Goal: Task Accomplishment & Management: Use online tool/utility

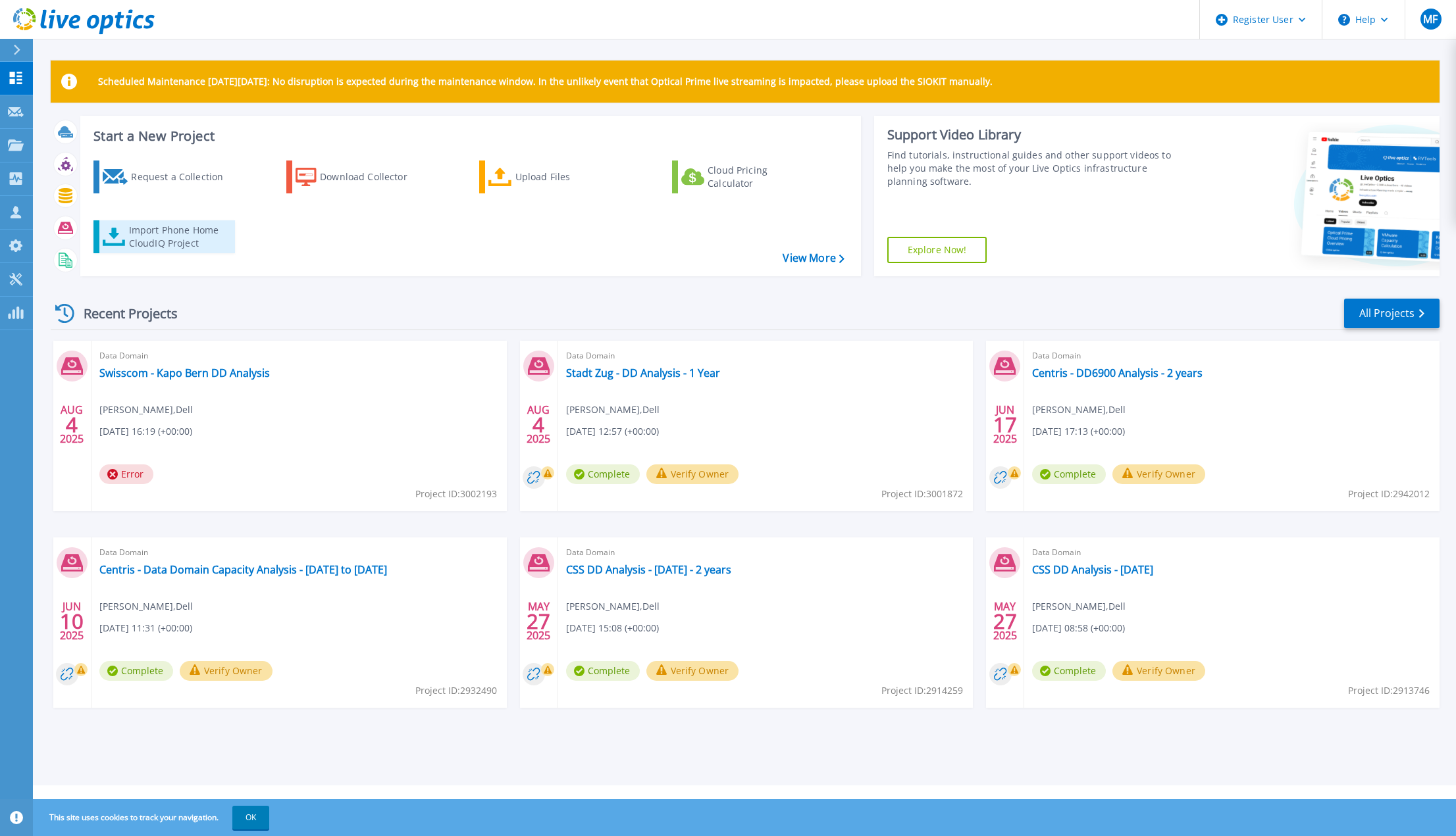
click at [187, 239] on div "Import Phone Home CloudIQ Project" at bounding box center [180, 237] width 103 height 27
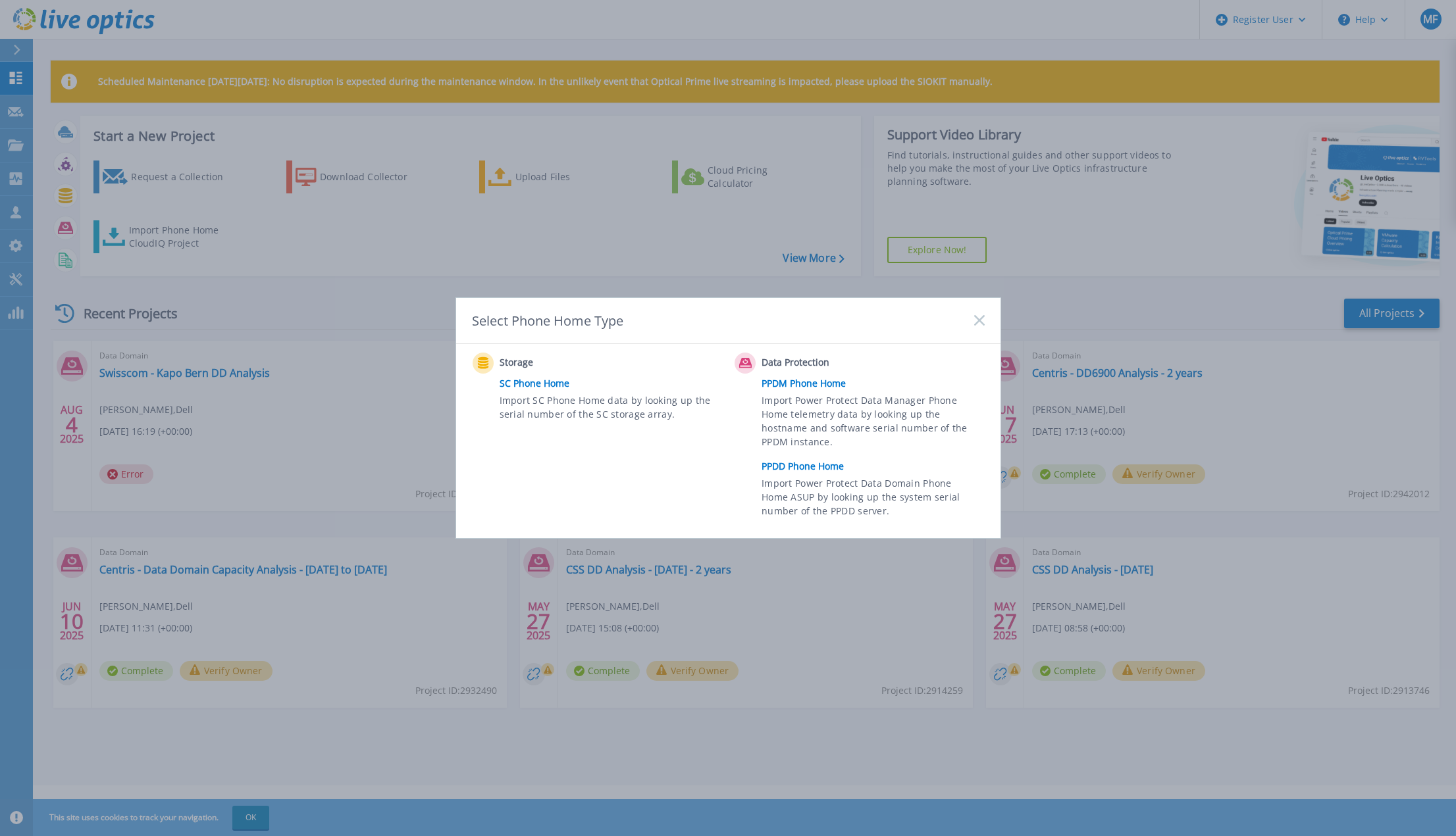
click at [815, 467] on link "PPDD Phone Home" at bounding box center [876, 466] width 229 height 20
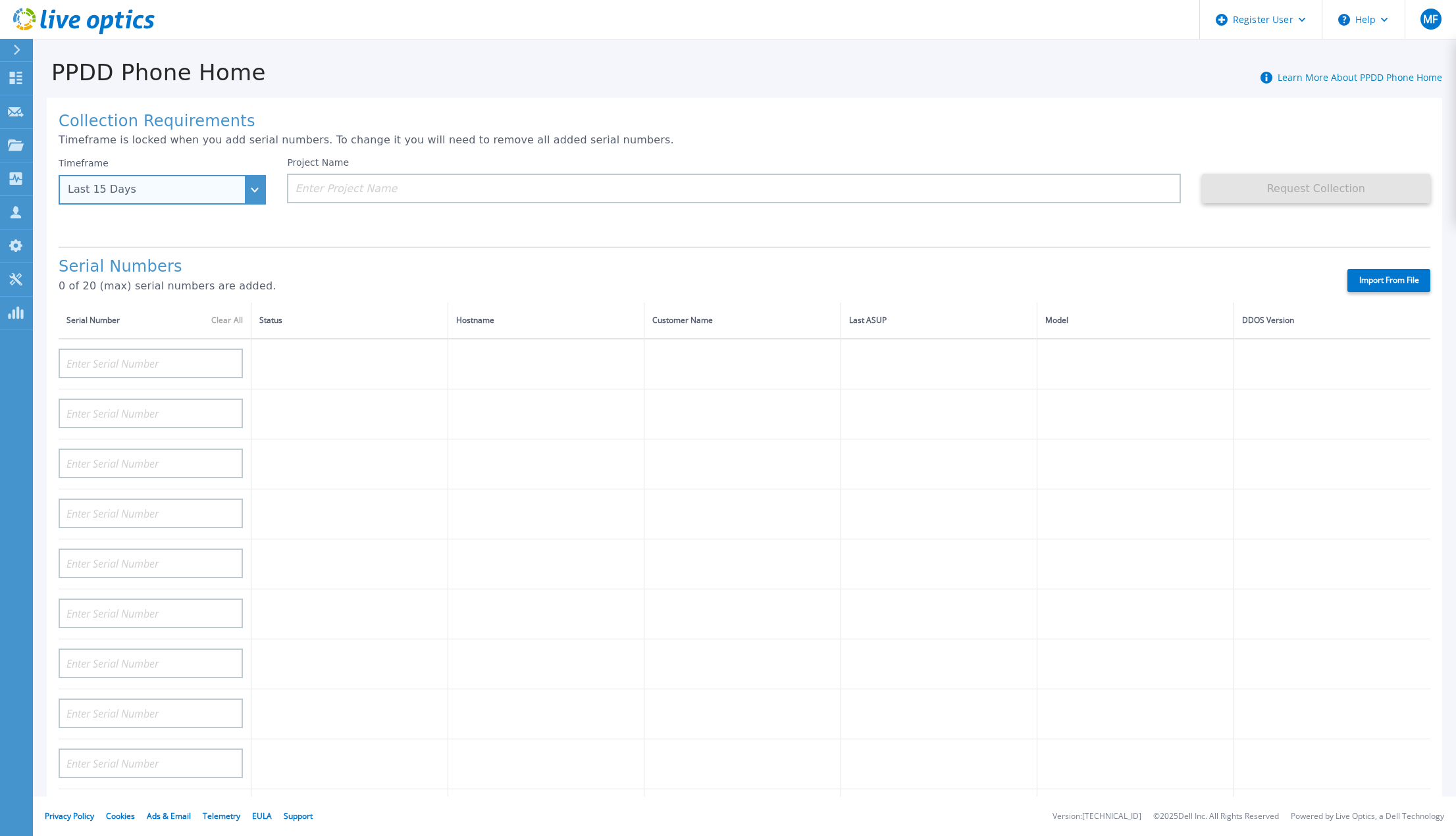
click at [253, 186] on div "Last 15 Days" at bounding box center [162, 190] width 207 height 29
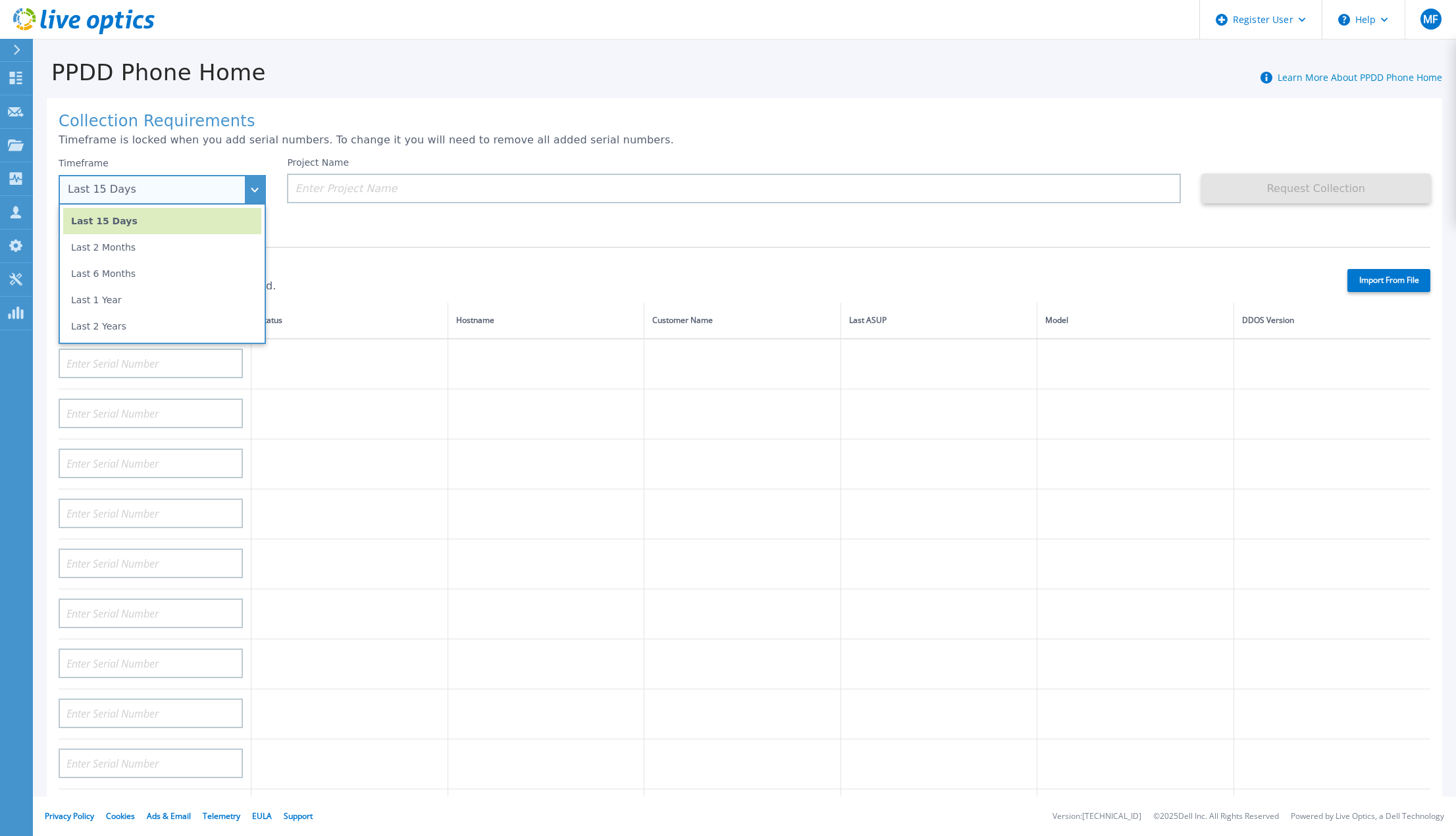
click at [143, 274] on li "Last 6 Months" at bounding box center [163, 274] width 198 height 27
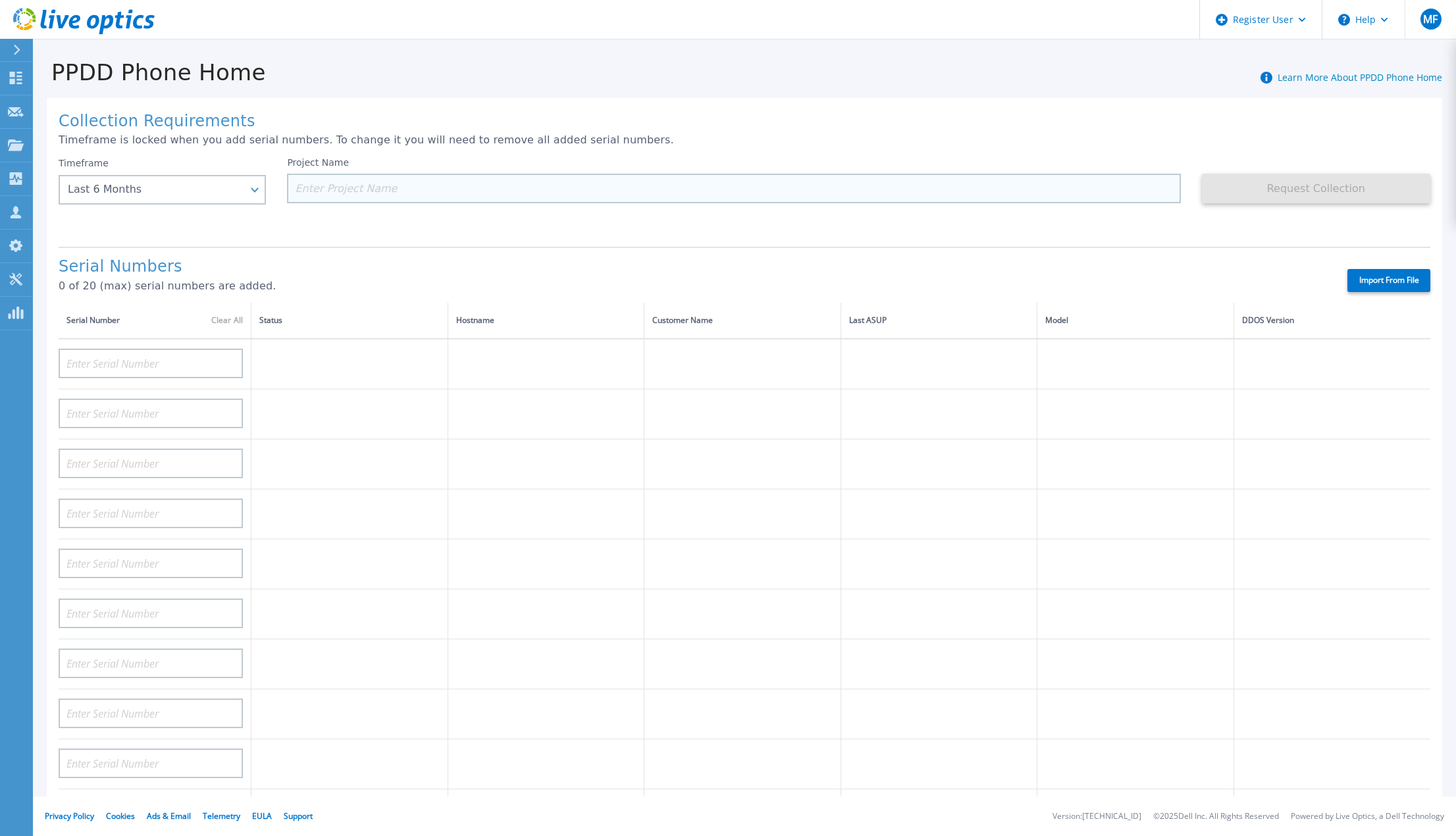
click at [353, 183] on input at bounding box center [733, 188] width 893 height 29
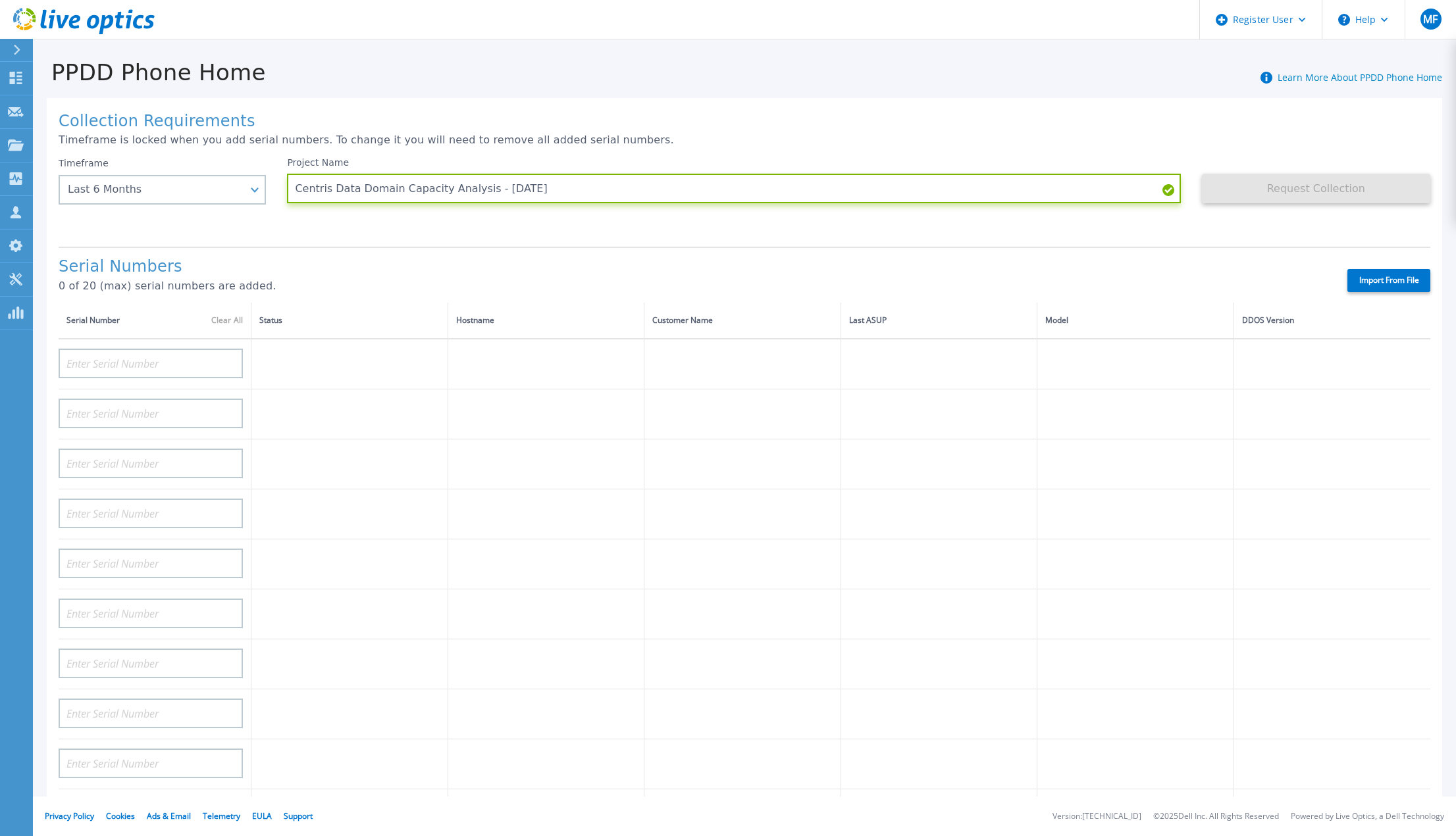
type input "Centris Data Domain Capacity Analysis - [DATE]"
click at [121, 340] on div at bounding box center [151, 359] width 184 height 39
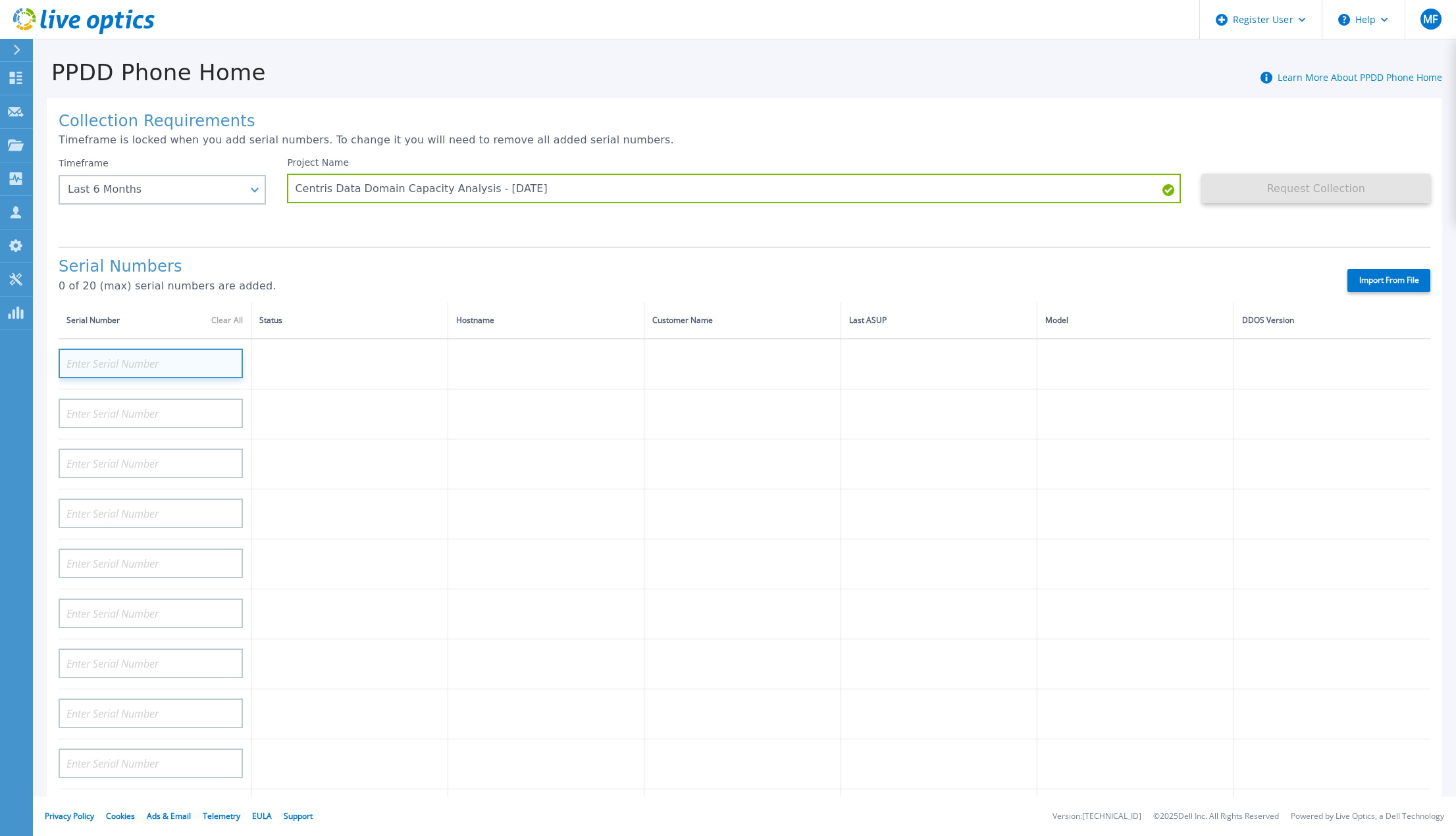
click at [120, 351] on input at bounding box center [151, 364] width 184 height 29
paste input "• Option 1 > A"
type input "• Option 1 > A"
drag, startPoint x: 148, startPoint y: 348, endPoint x: 34, endPoint y: 347, distance: 114.0
click at [34, 347] on div "Collection Requirements Timeframe is locked when you add serial numbers. To cha…" at bounding box center [744, 464] width 1423 height 756
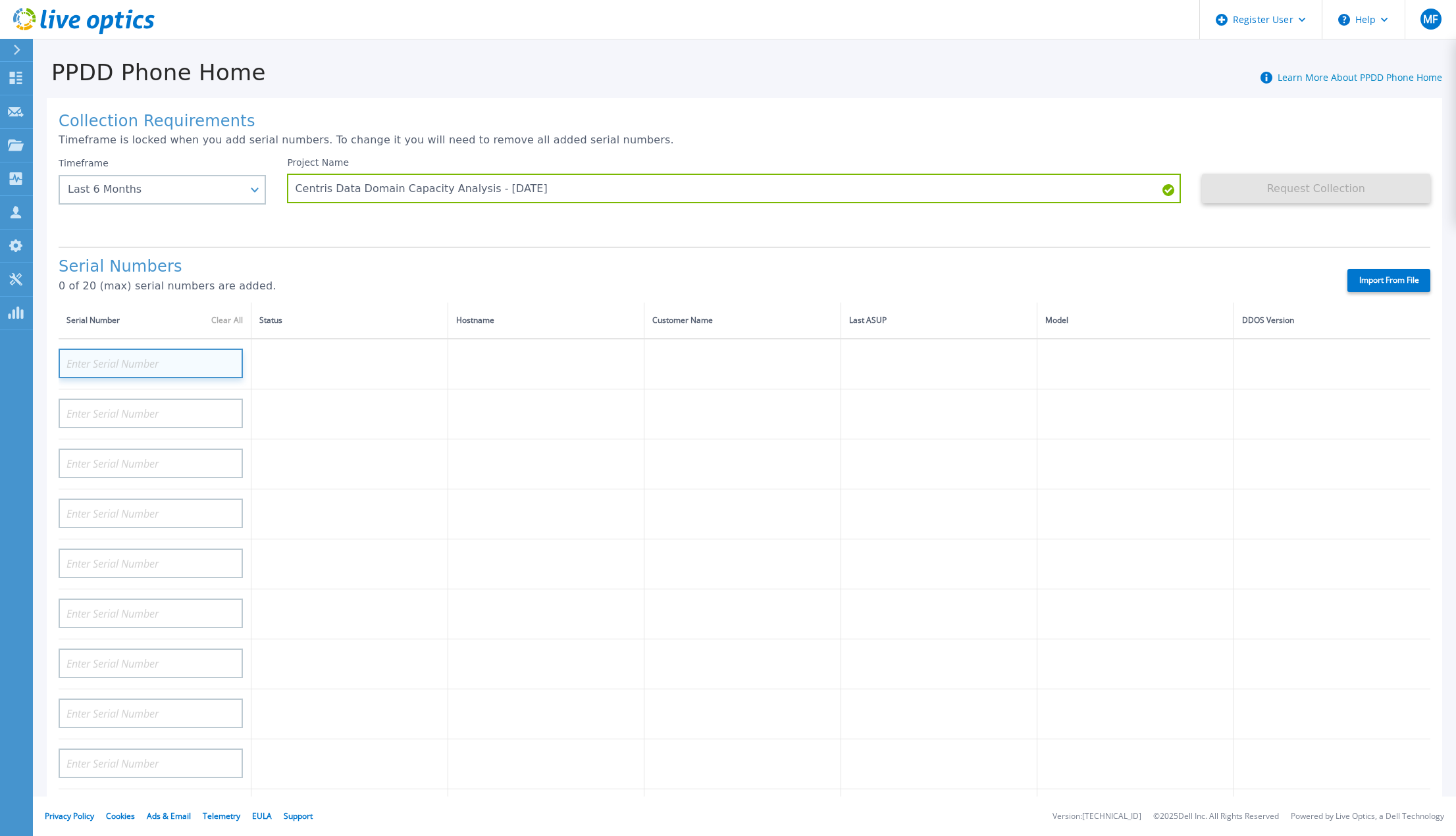
click at [157, 349] on input at bounding box center [151, 364] width 184 height 29
paste input "CRK00235004329"
type input "CRK00235004329"
click at [191, 398] on input at bounding box center [151, 413] width 184 height 29
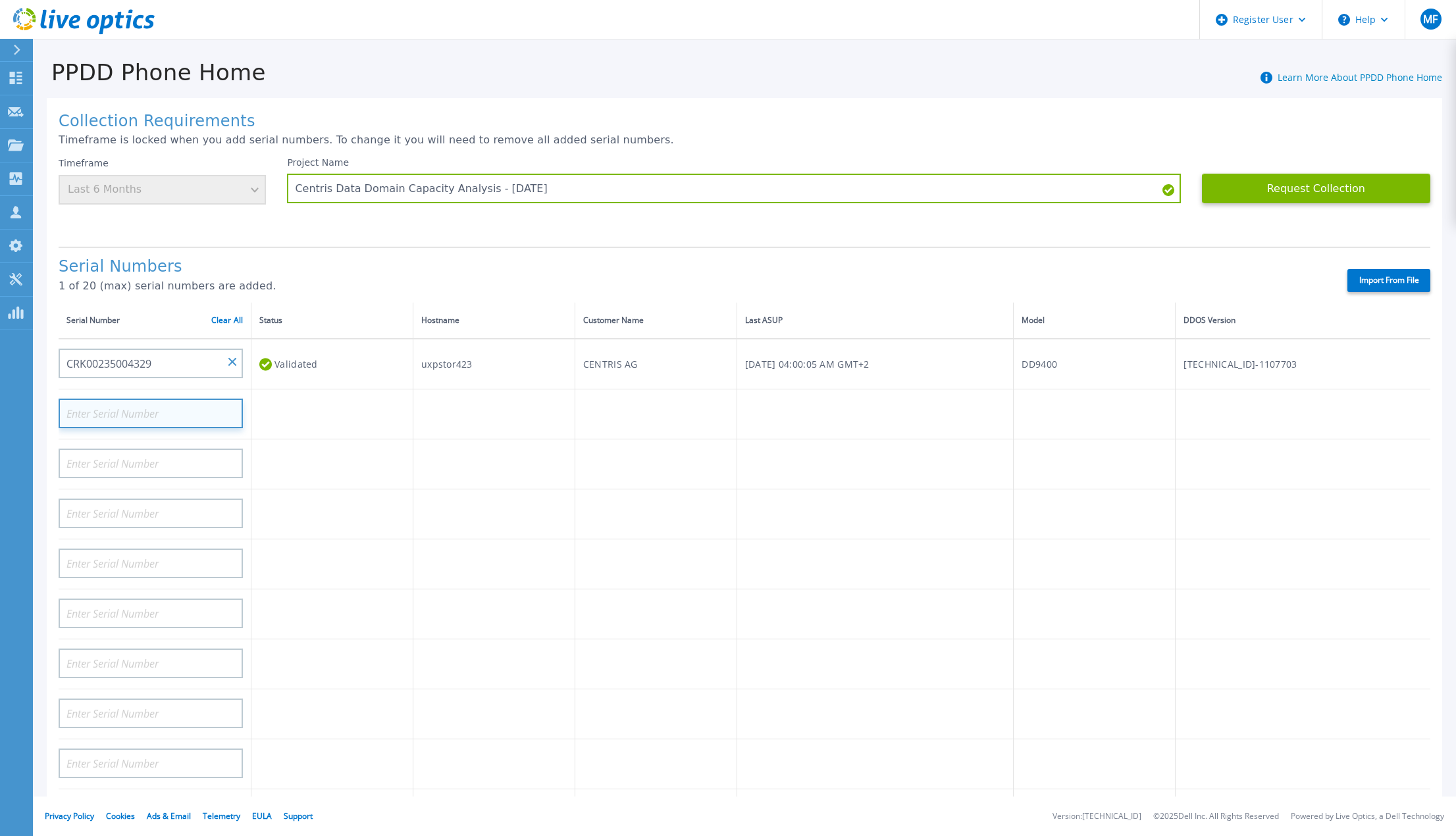
click at [190, 398] on input at bounding box center [151, 413] width 184 height 29
paste input "CRK00235004329"
type input "CRK00235004328"
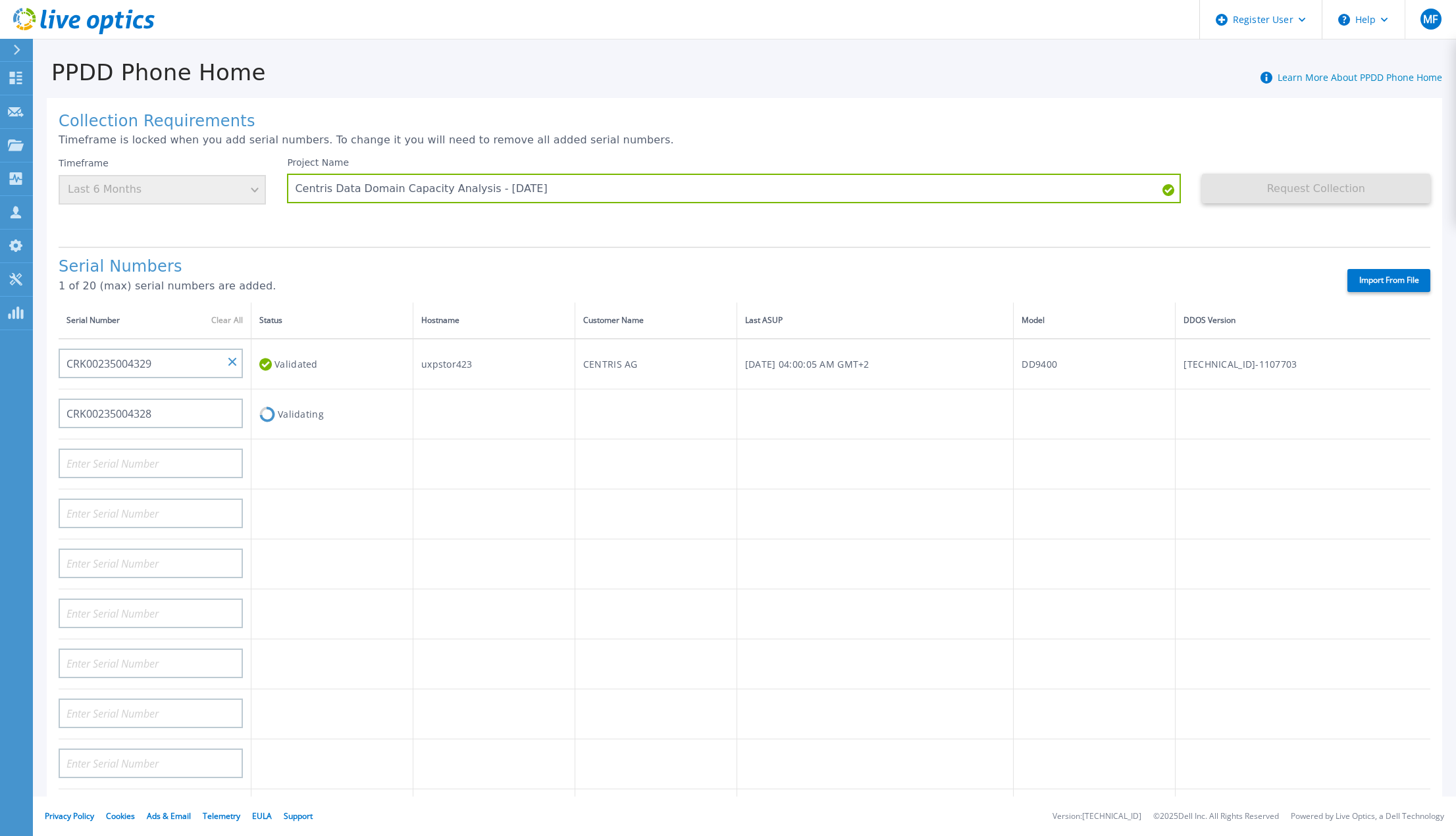
click at [371, 490] on td at bounding box center [332, 515] width 162 height 50
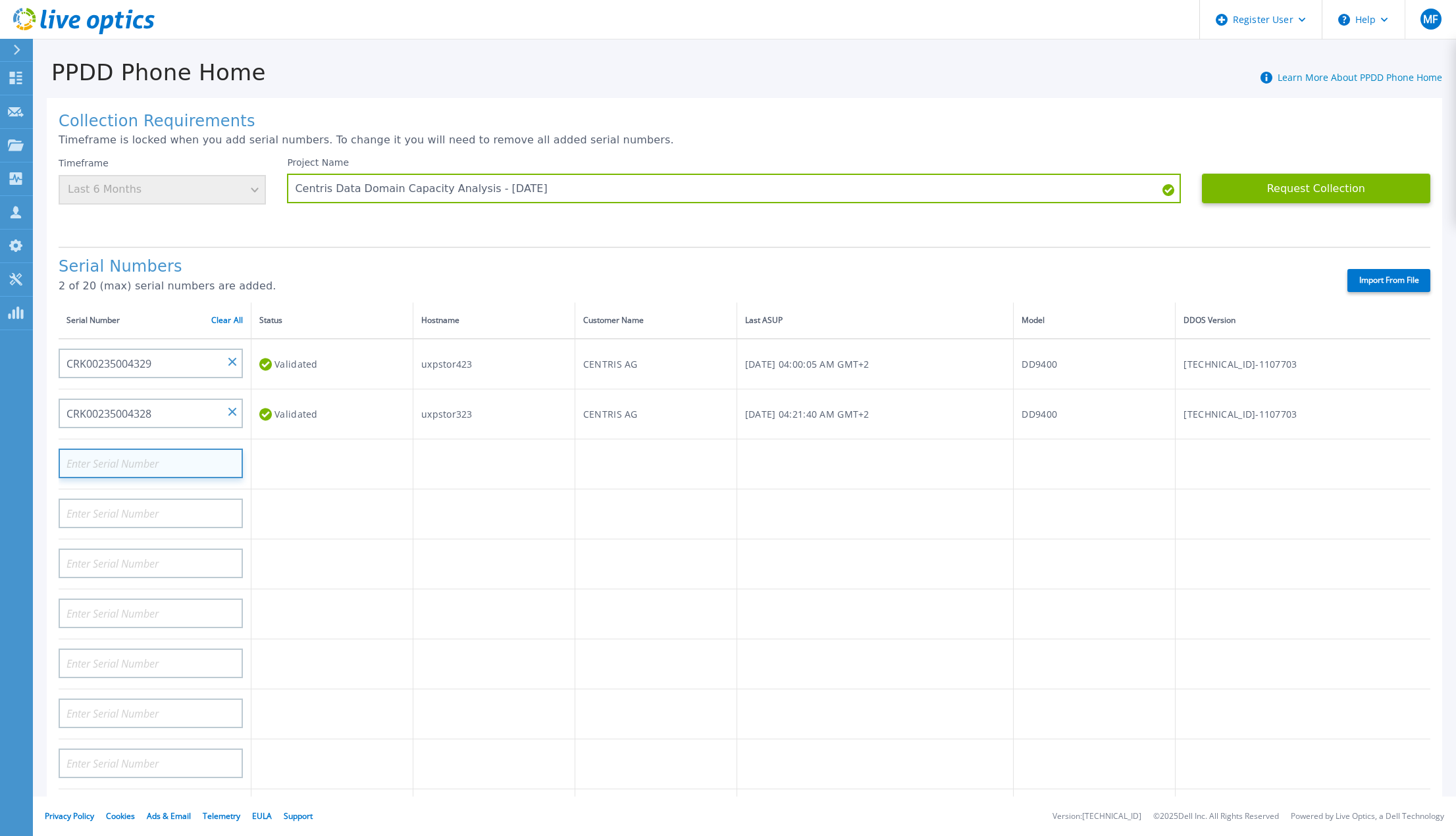
click at [147, 451] on input at bounding box center [151, 463] width 184 height 29
paste input "CKM01205205752"
type input "CKM01205205752"
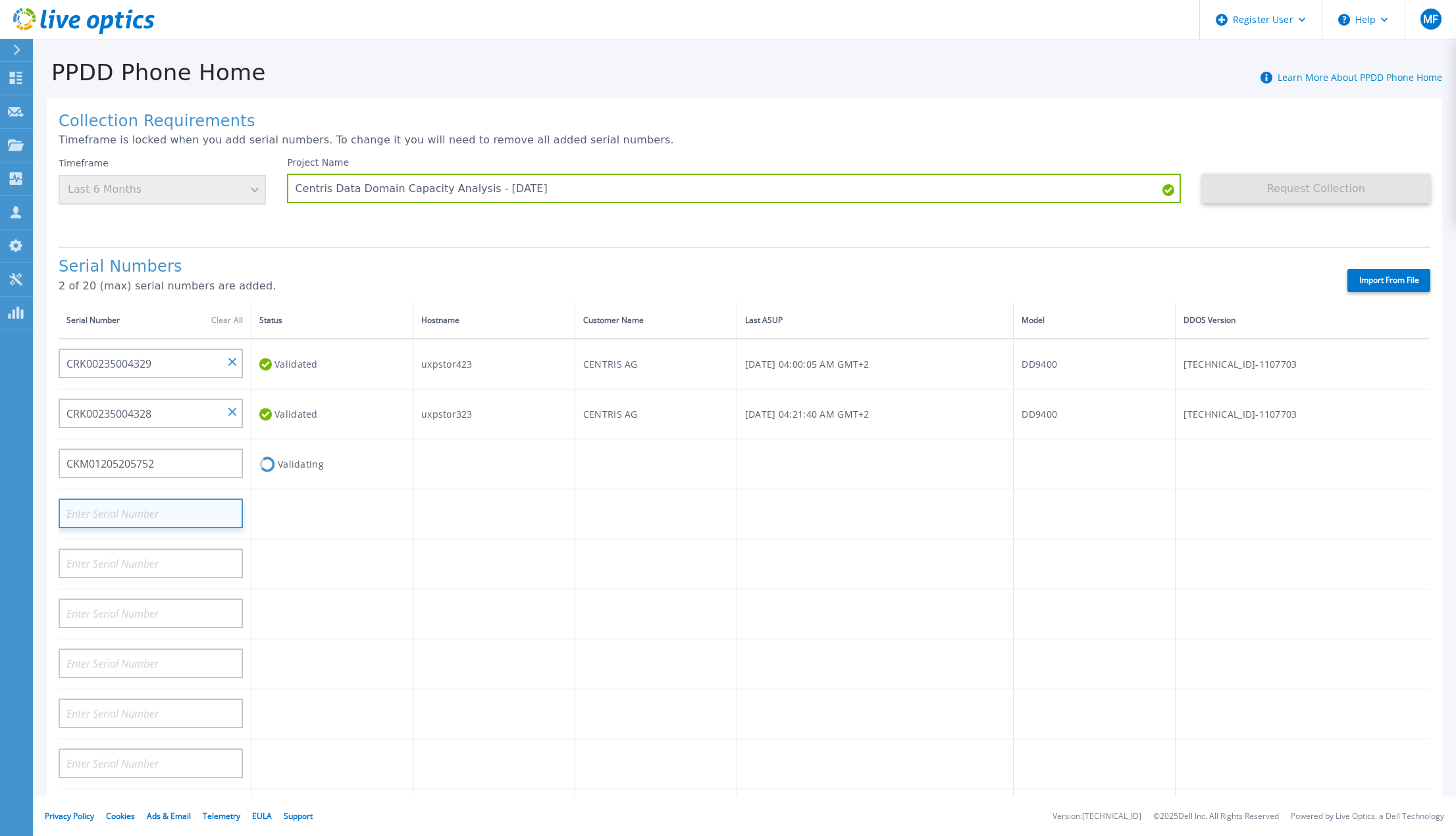
click at [177, 499] on input at bounding box center [151, 514] width 184 height 29
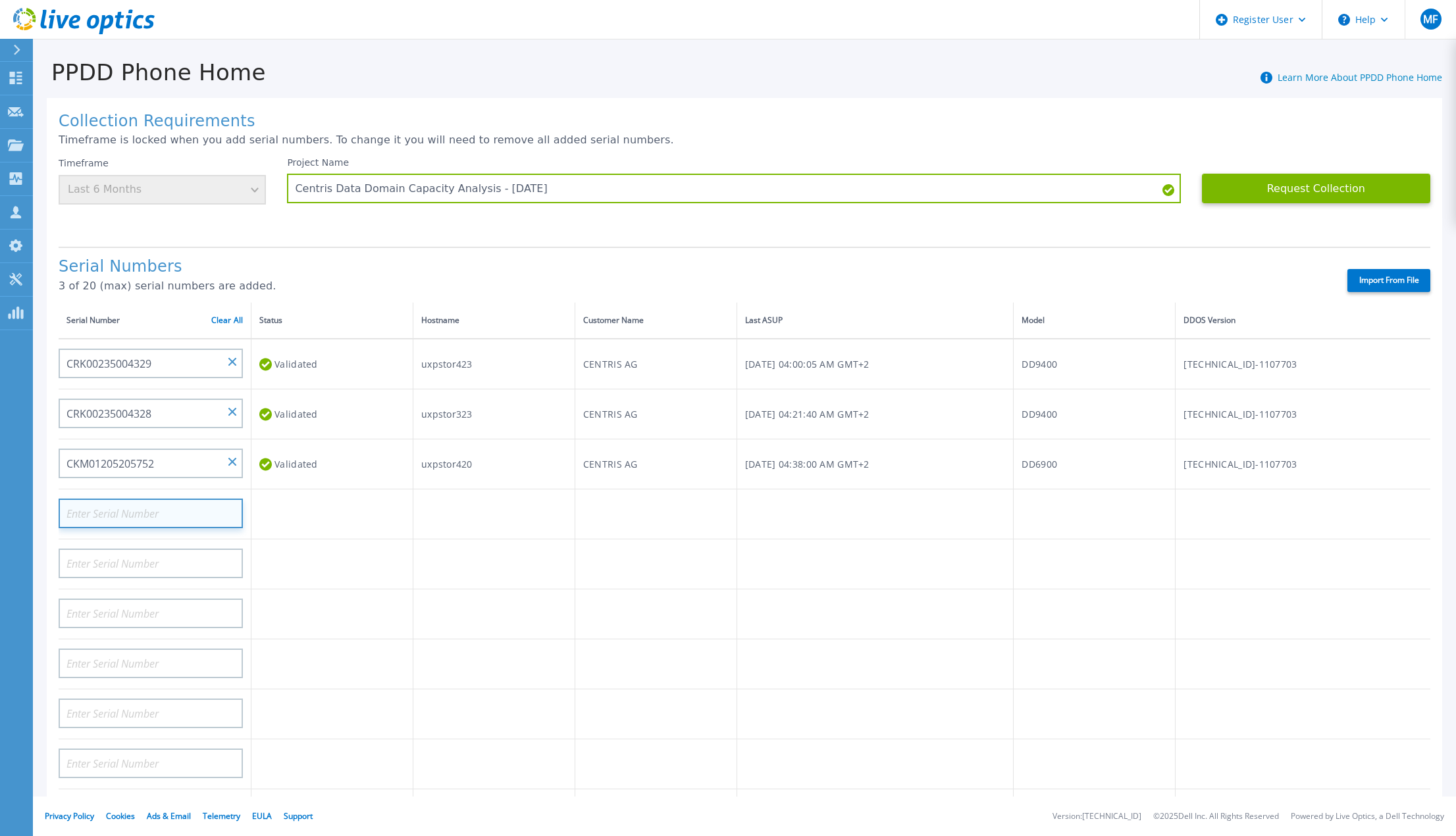
click at [174, 499] on input at bounding box center [151, 514] width 184 height 29
paste input "CKM01205205752"
type input "CKM01205205753"
click at [574, 694] on td at bounding box center [655, 715] width 162 height 50
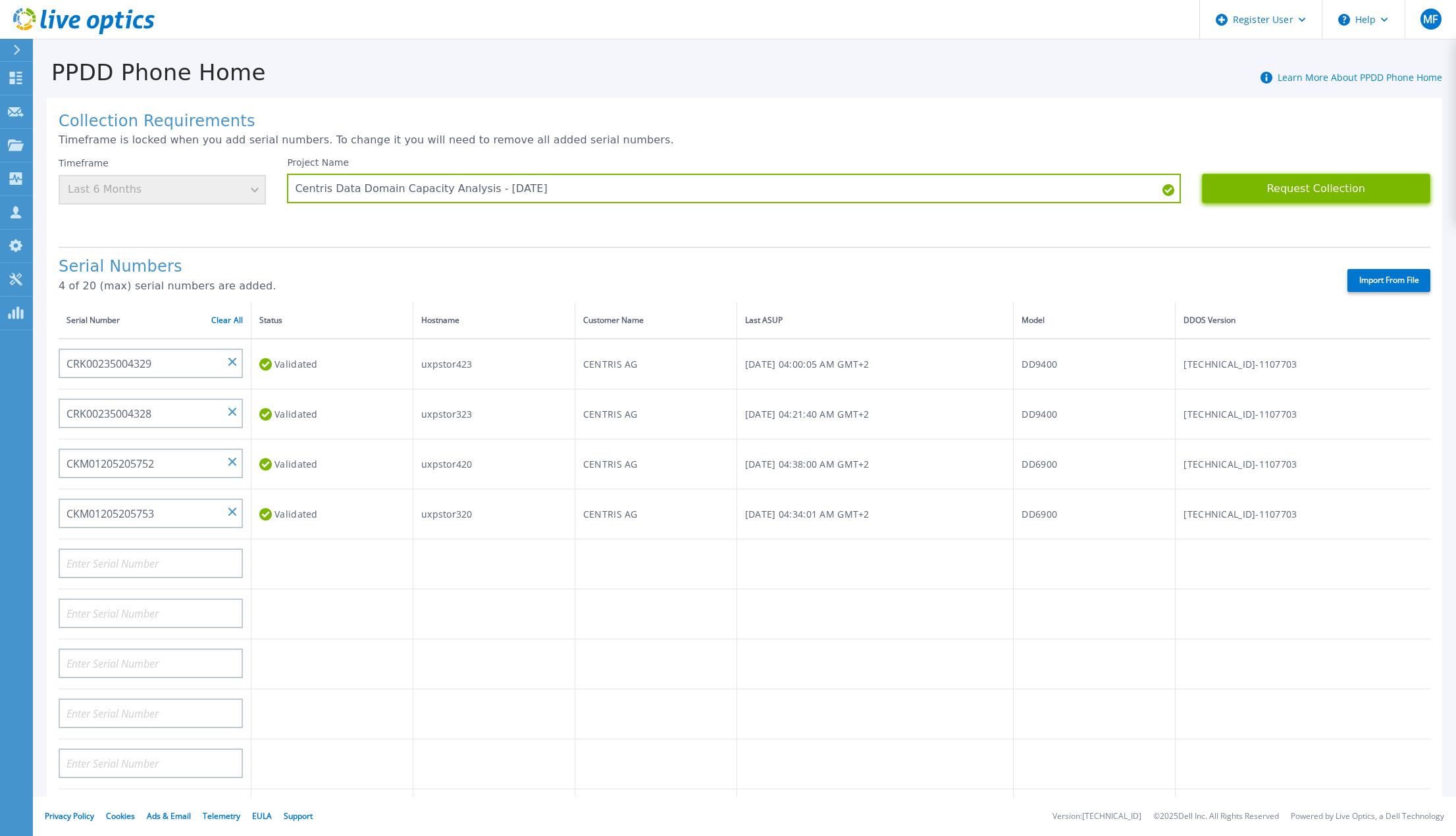
click at [1345, 181] on button "Request Collection" at bounding box center [1316, 188] width 228 height 29
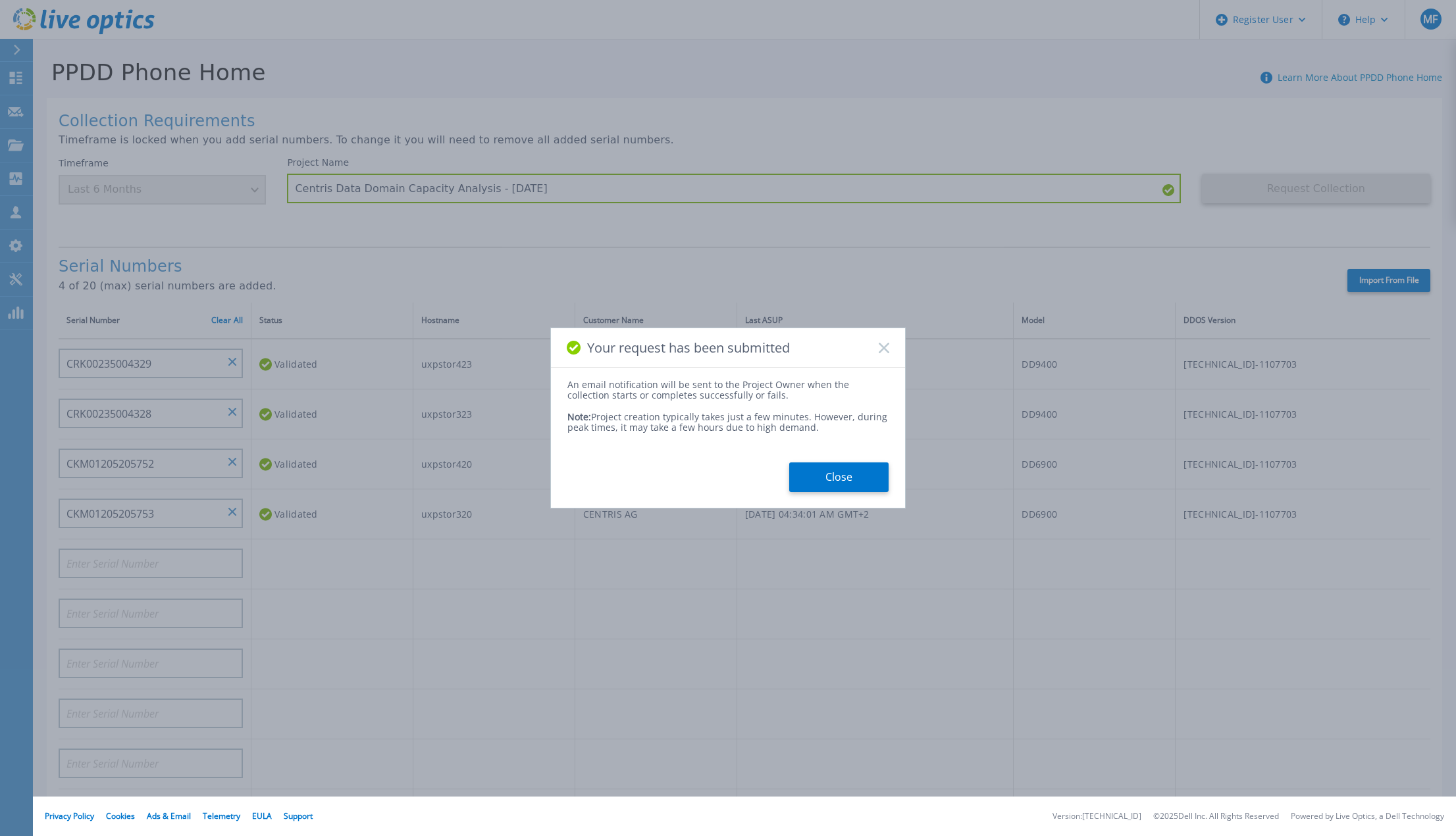
click at [854, 471] on button "Close" at bounding box center [839, 477] width 99 height 29
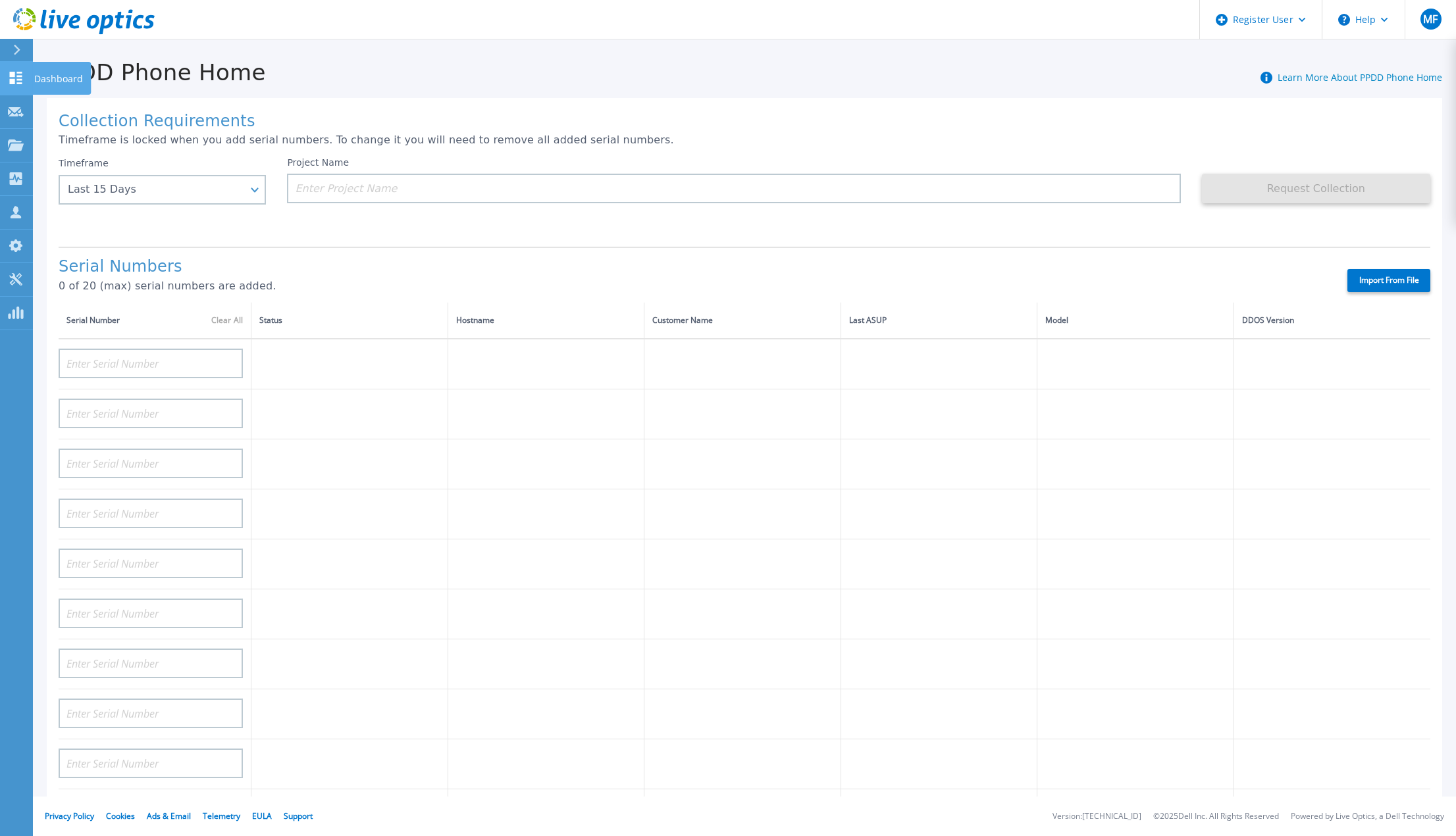
click at [15, 82] on icon at bounding box center [16, 78] width 13 height 13
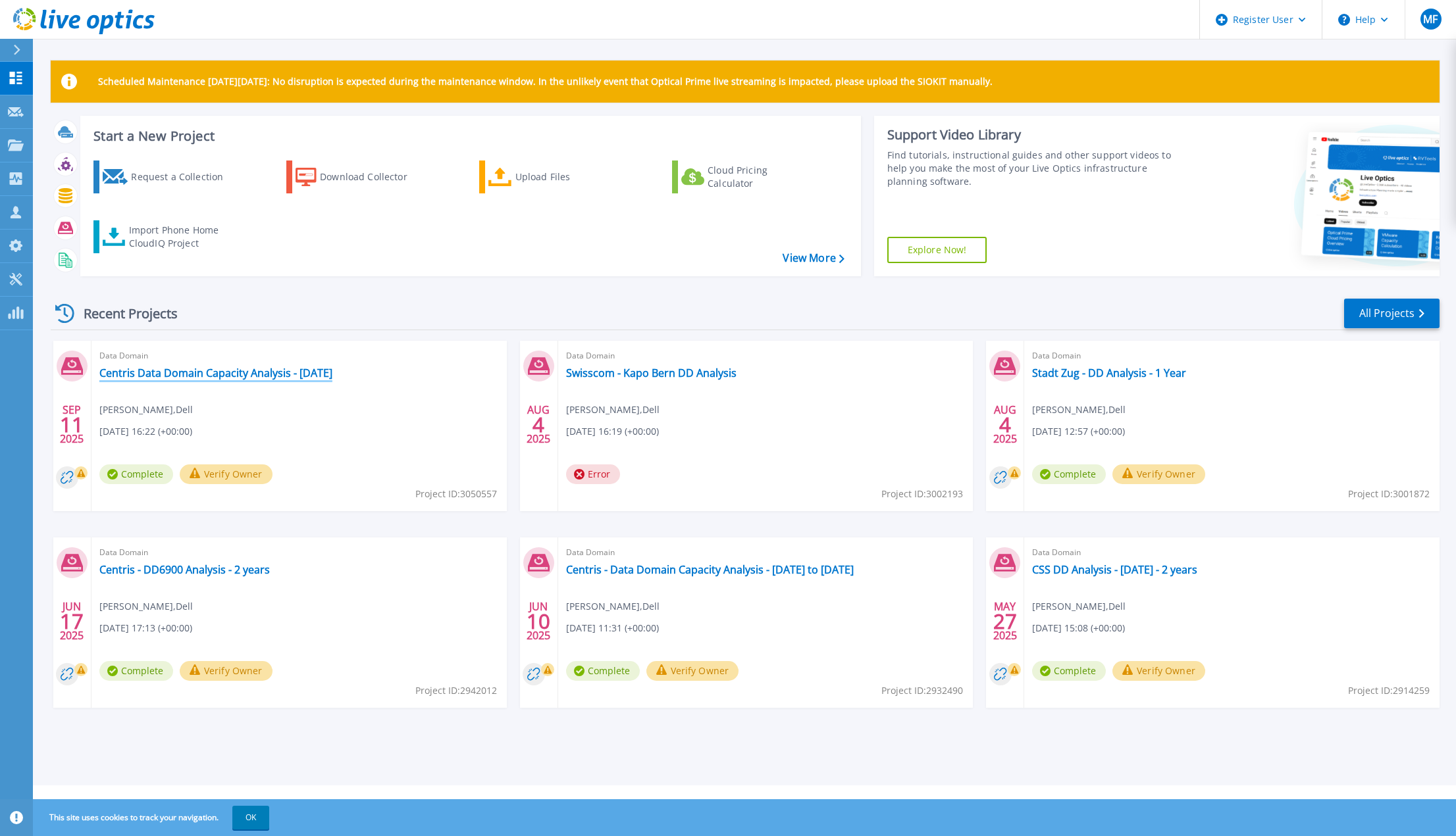
click at [179, 374] on link "Centris Data Domain Capacity Analysis - [DATE]" at bounding box center [216, 373] width 233 height 13
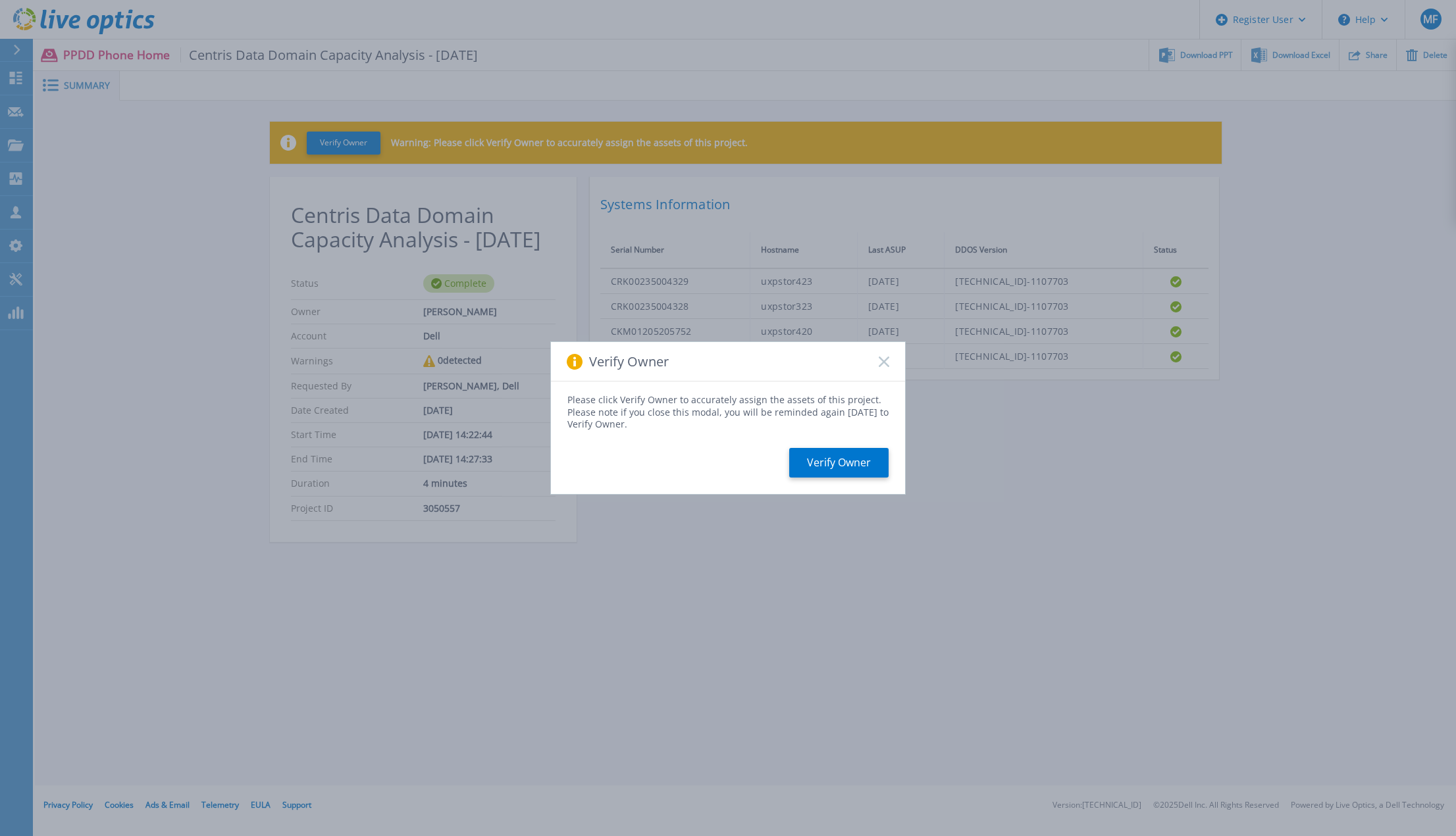
click at [873, 360] on div "Verify Owner" at bounding box center [727, 361] width 354 height 40
drag, startPoint x: 882, startPoint y: 360, endPoint x: 903, endPoint y: 366, distance: 21.8
click at [882, 360] on rect at bounding box center [884, 361] width 11 height 11
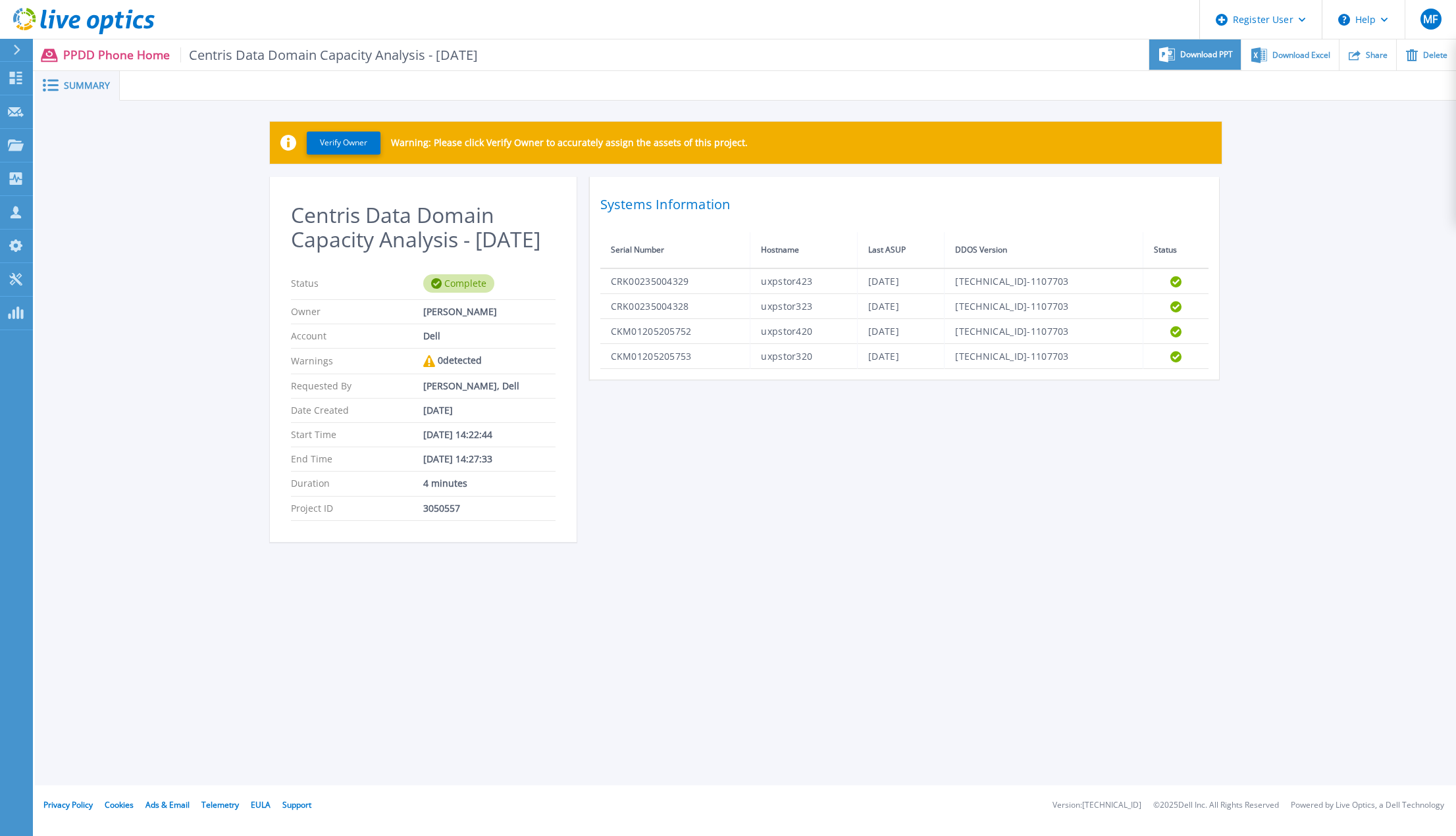
click at [1203, 54] on span "Download PPT" at bounding box center [1206, 54] width 52 height 8
click at [1315, 55] on span "Download Excel" at bounding box center [1301, 54] width 58 height 8
drag, startPoint x: 1375, startPoint y: 354, endPoint x: 1295, endPoint y: 398, distance: 91.3
click at [1375, 354] on div "Verify Owner Warning: Please click Verify Owner to accurately assign the assets…" at bounding box center [745, 339] width 1421 height 477
click at [68, 77] on div "Summary" at bounding box center [77, 86] width 85 height 29
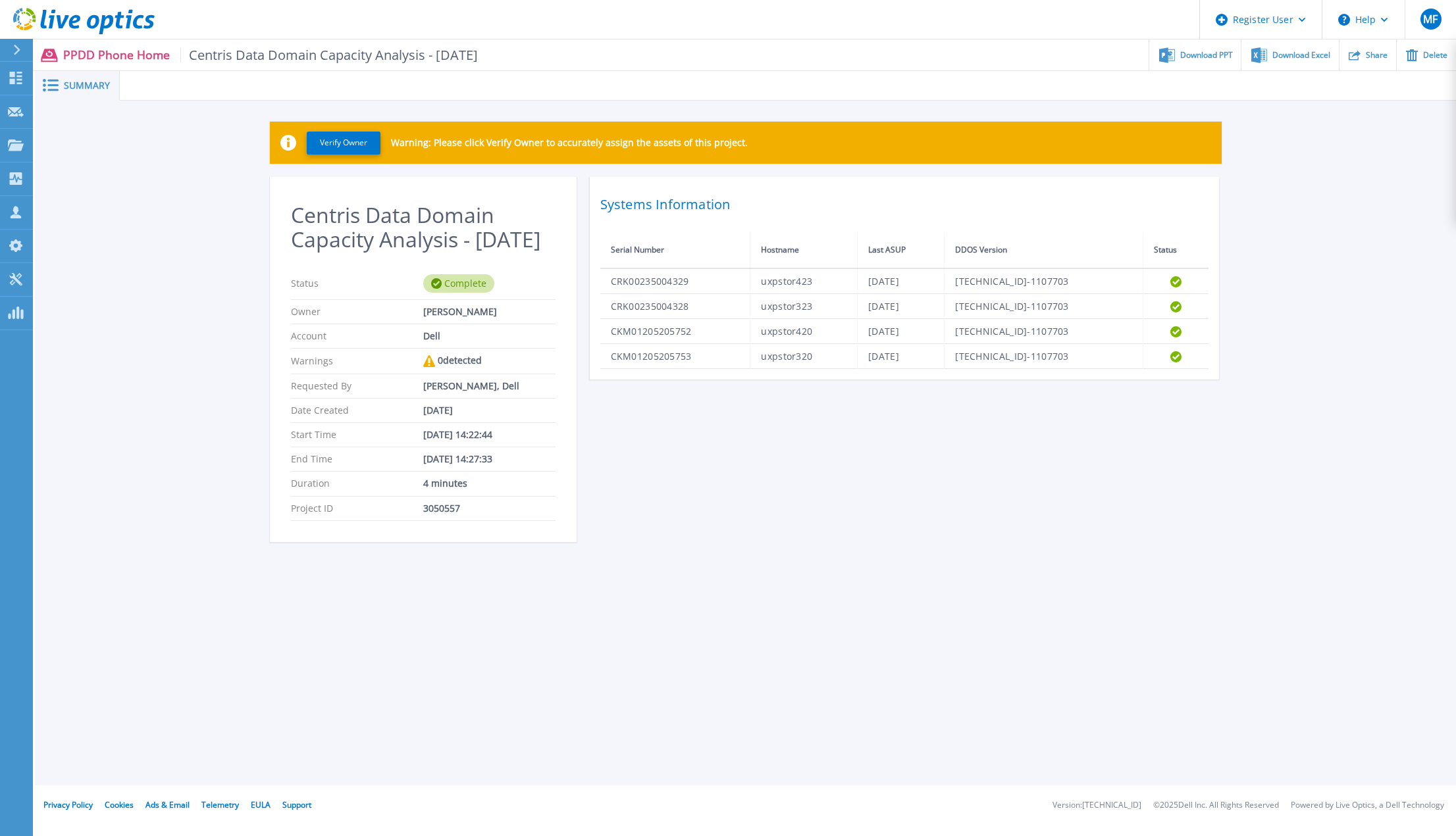
click at [87, 50] on p "PPDD Phone Home Centris Data Domain Capacity Analysis - September 2025" at bounding box center [271, 55] width 415 height 15
click at [9, 71] on div at bounding box center [15, 78] width 16 height 14
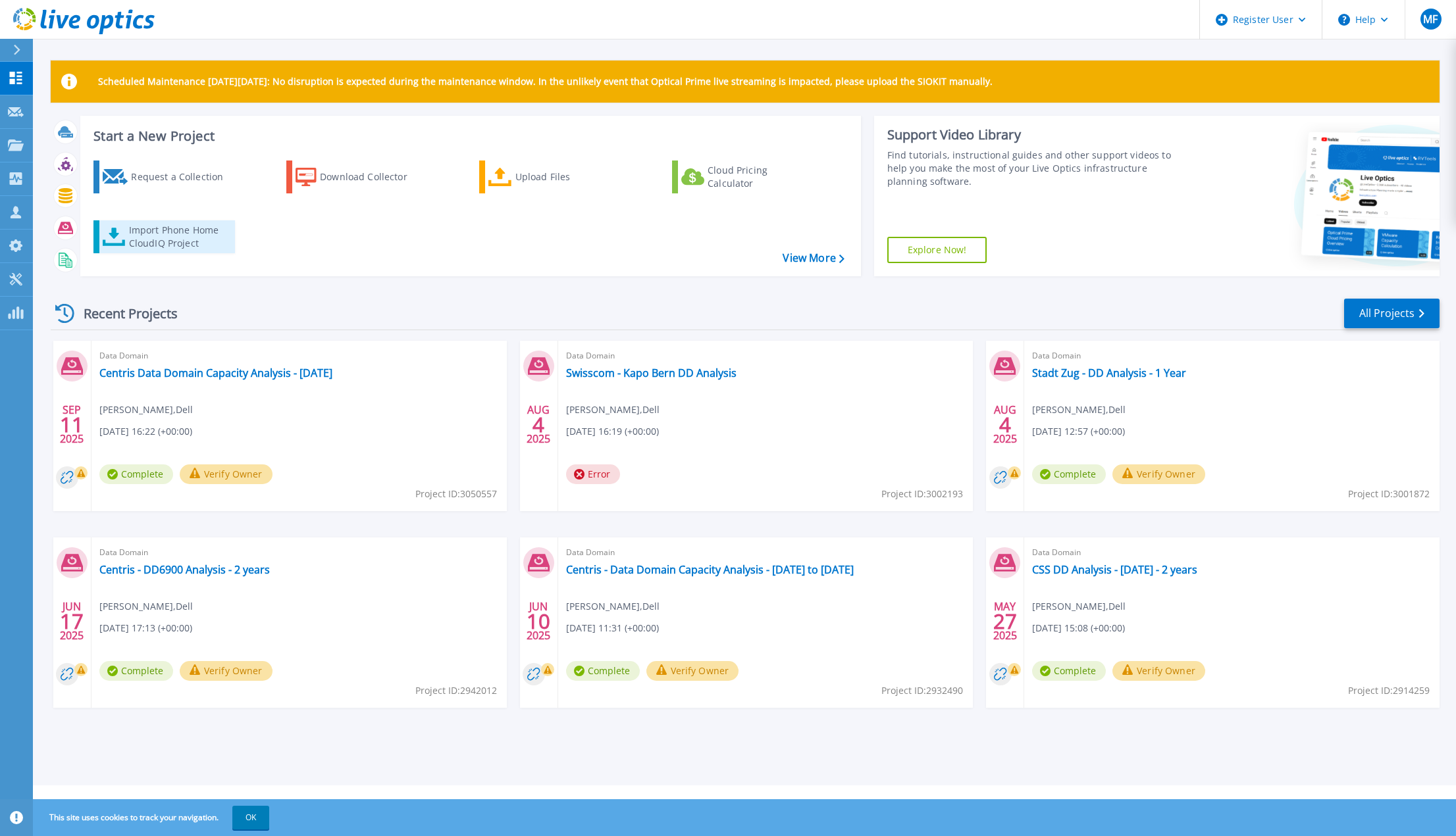
click at [183, 242] on div "Import Phone Home CloudIQ Project" at bounding box center [180, 237] width 103 height 27
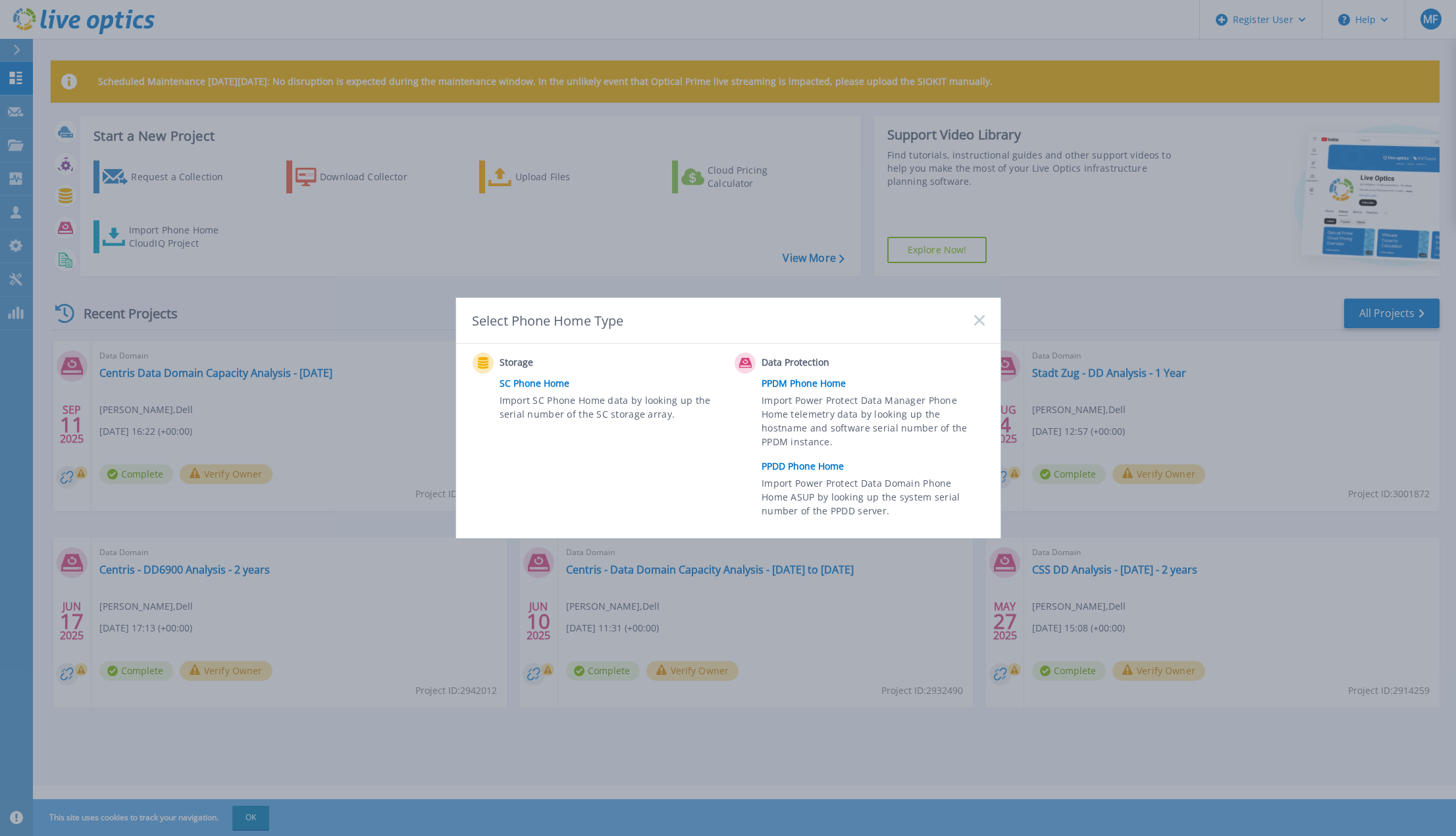
click at [816, 470] on link "PPDD Phone Home" at bounding box center [876, 466] width 229 height 20
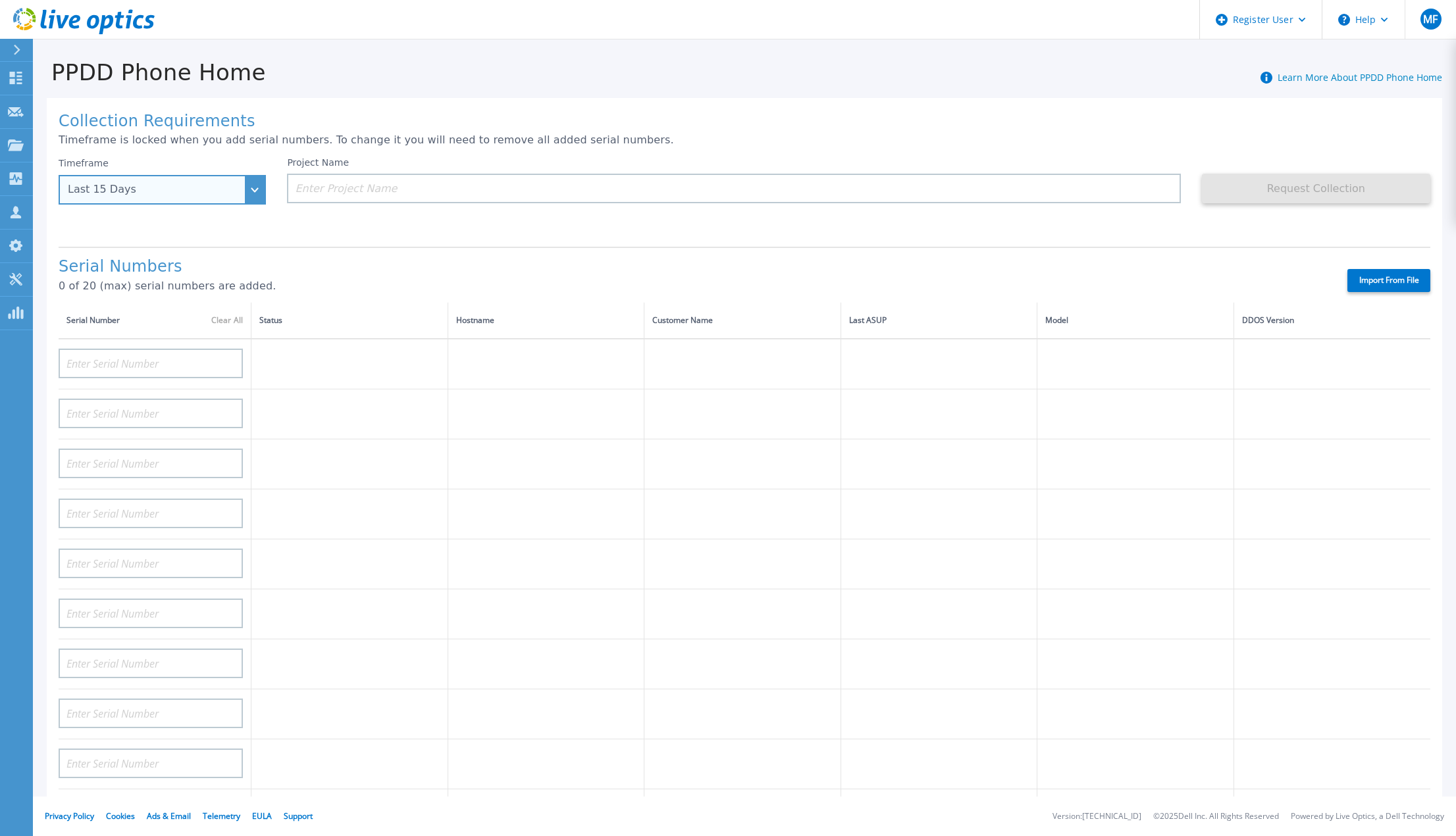
click at [255, 195] on div "Last 15 Days" at bounding box center [162, 190] width 207 height 29
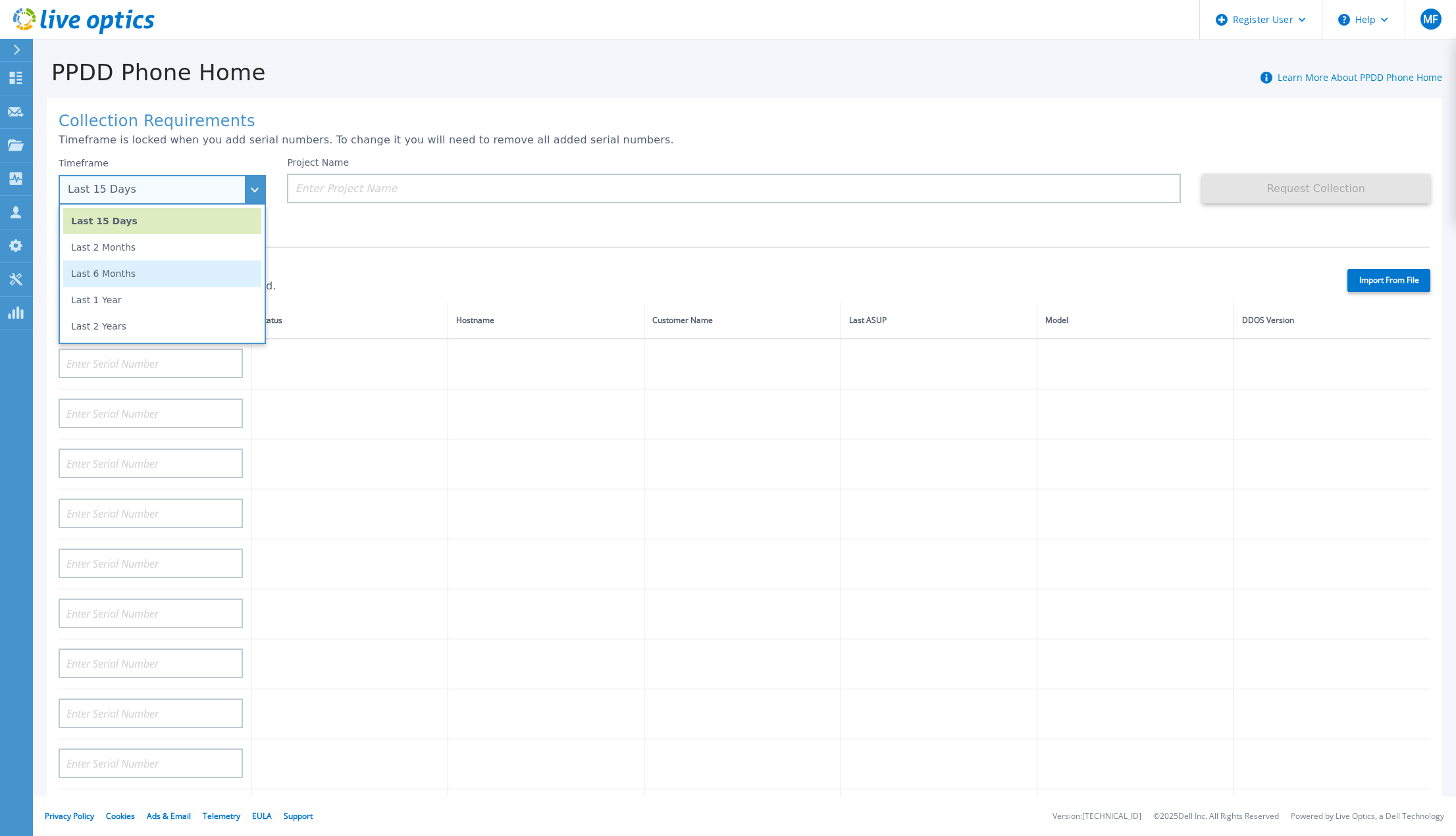
click at [145, 277] on li "Last 6 Months" at bounding box center [163, 274] width 198 height 27
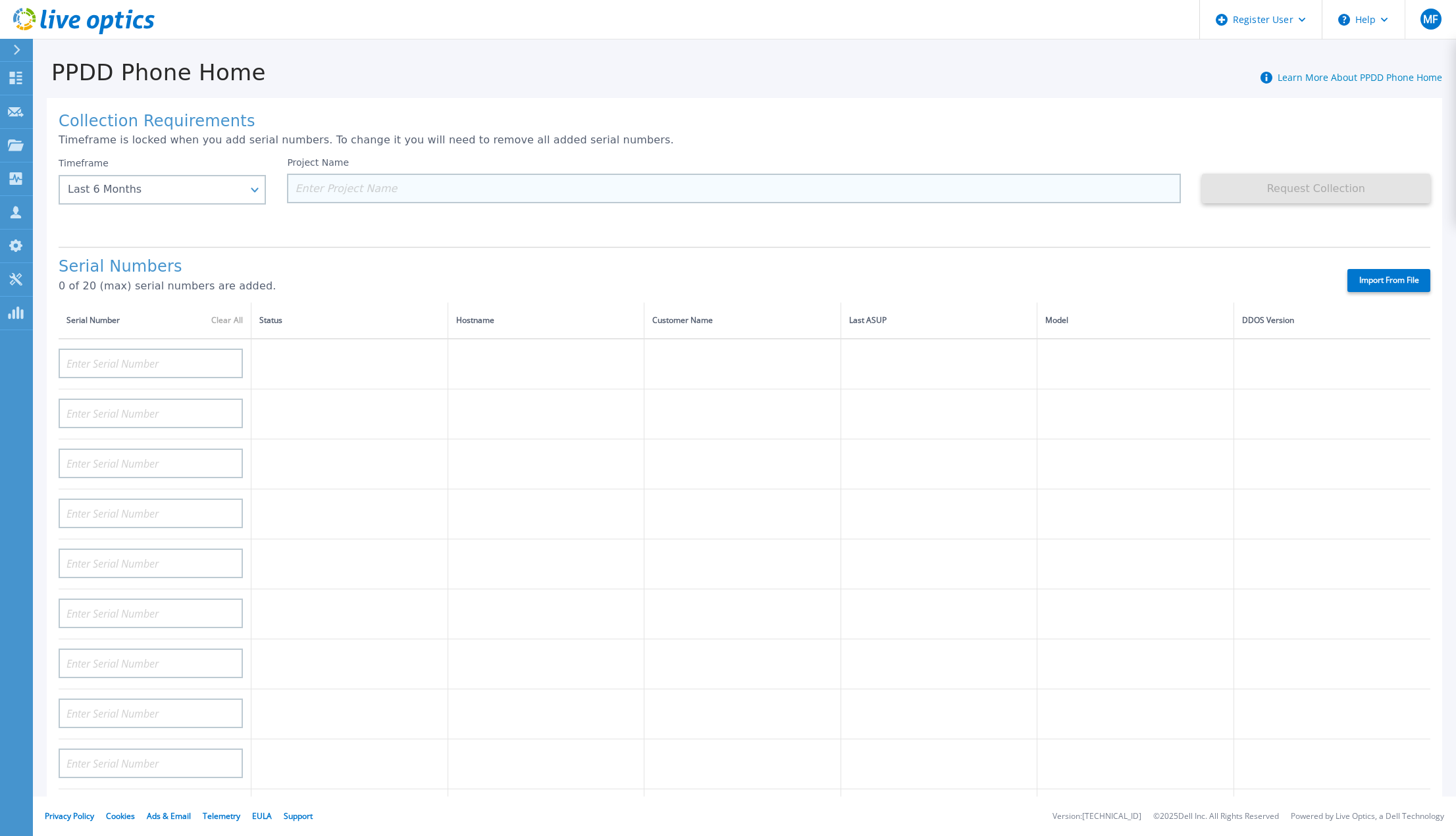
click at [328, 183] on input at bounding box center [733, 188] width 893 height 29
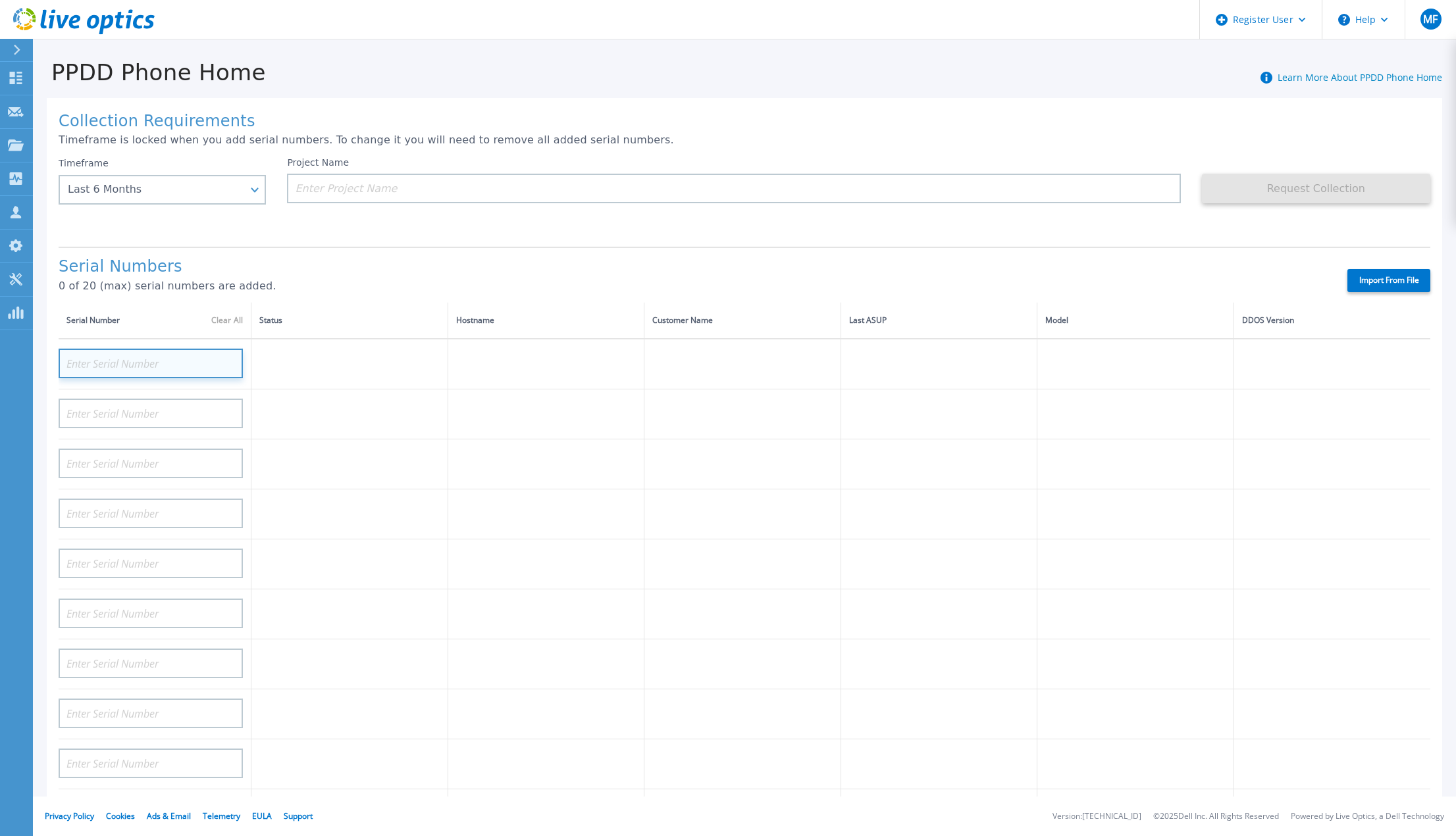
click at [170, 349] on input at bounding box center [151, 364] width 184 height 29
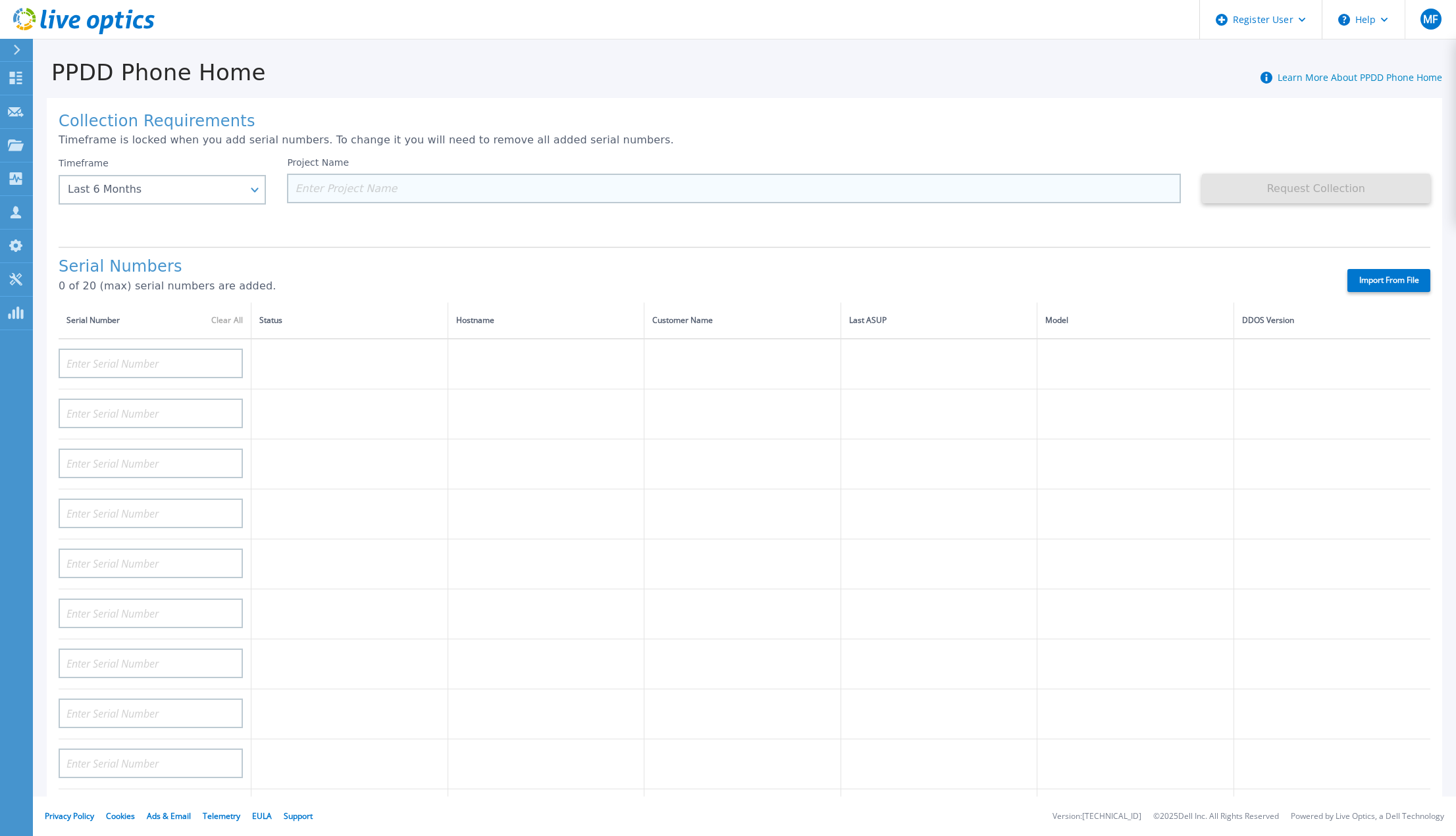
click at [347, 182] on input at bounding box center [733, 188] width 893 height 29
paste input "CKM01205205752"
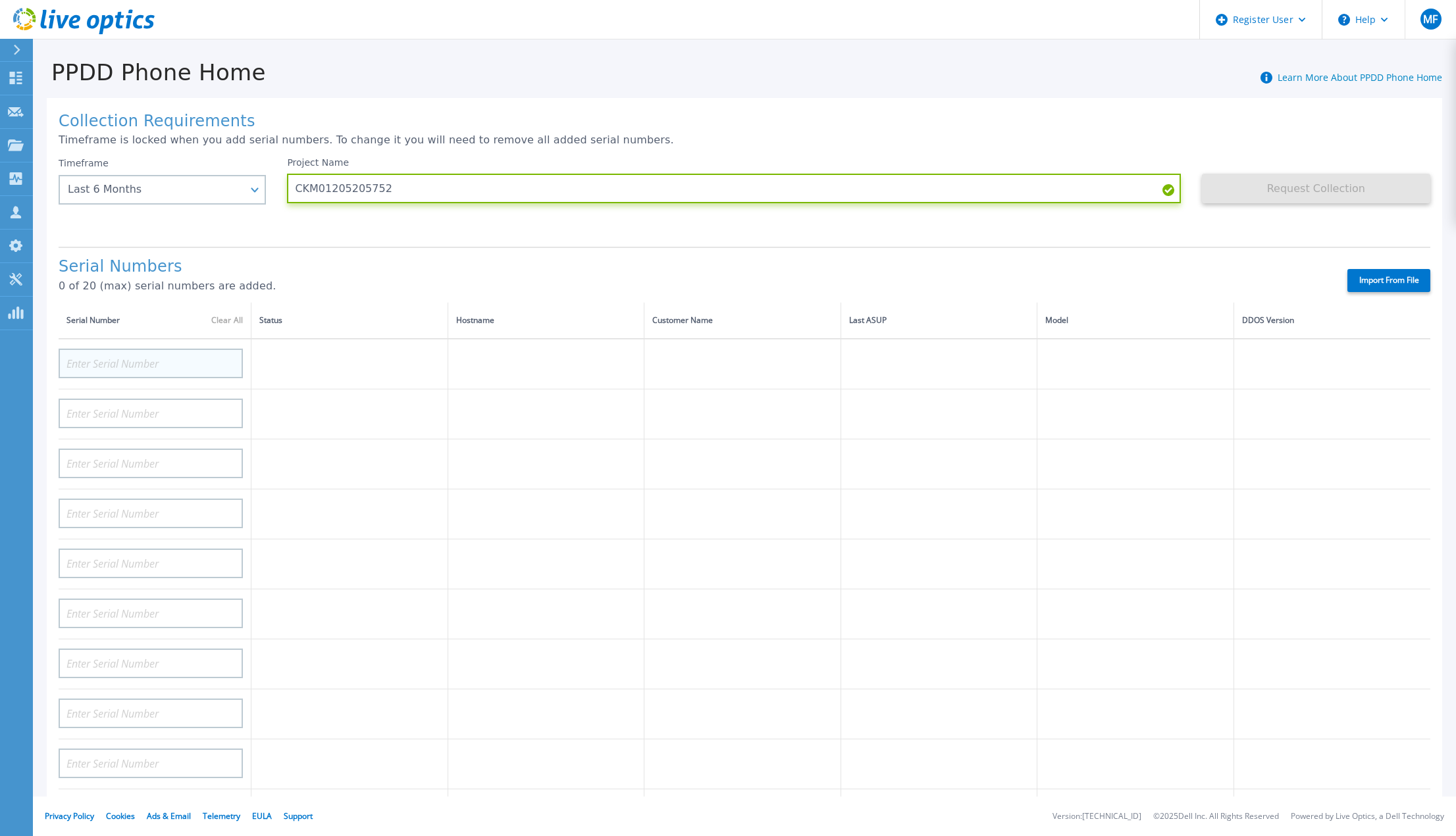
type input "CKM01205205752"
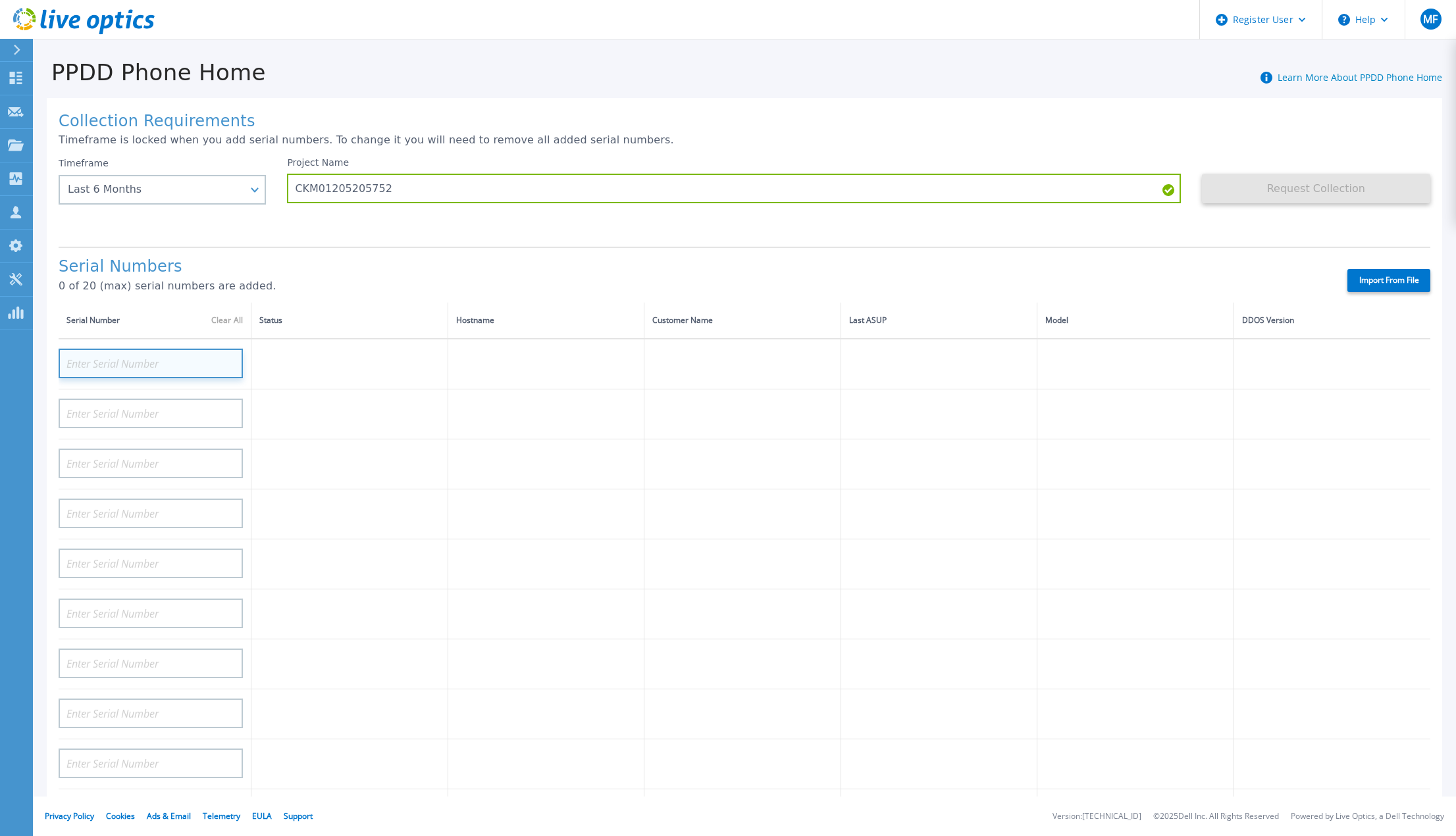
click at [168, 352] on input at bounding box center [151, 364] width 184 height 29
paste input "CKM01205205752"
type input "CKM01205205752"
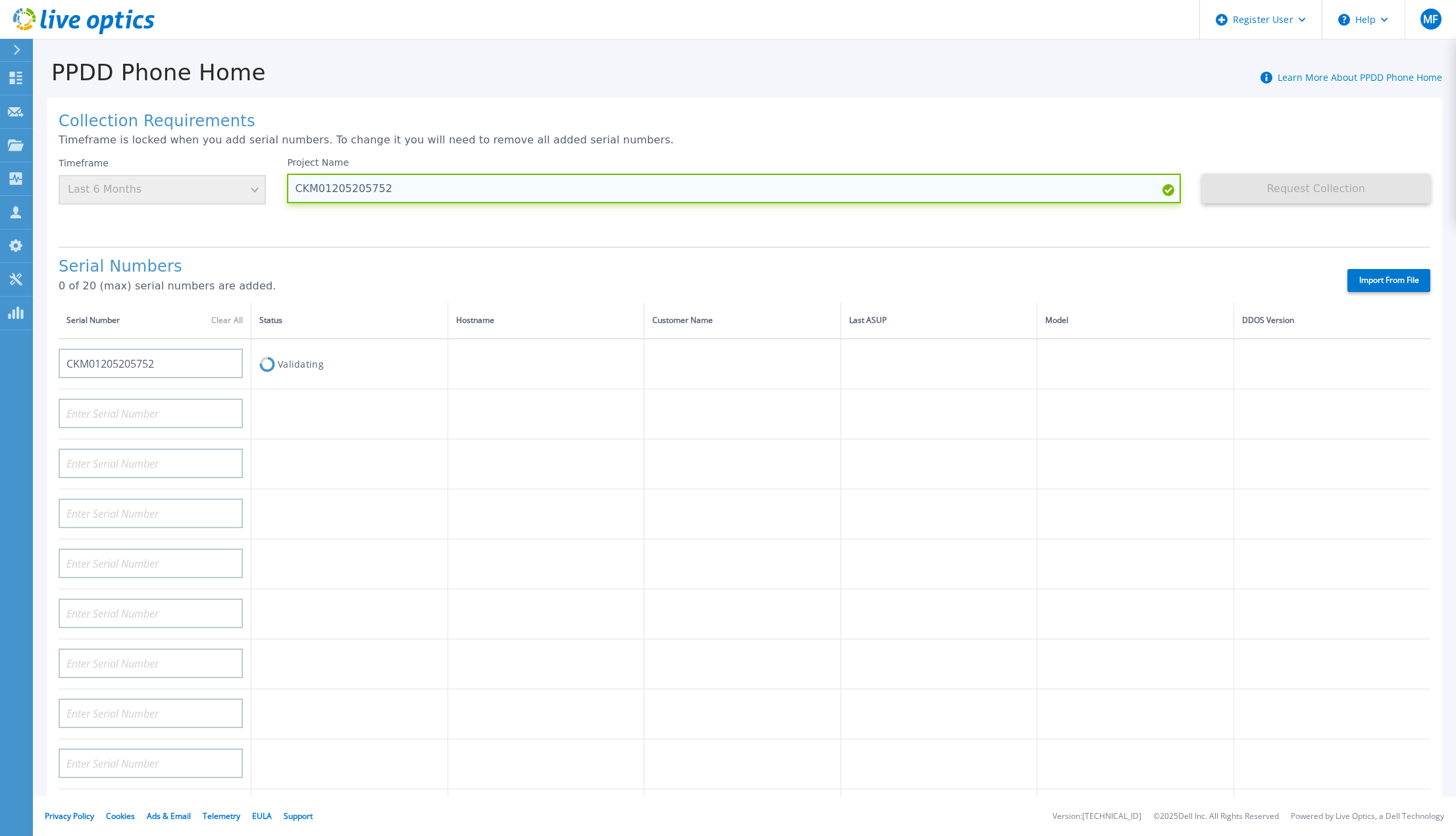
click at [351, 181] on input "CKM01205205752" at bounding box center [733, 188] width 893 height 29
click at [408, 182] on input "CKM01205205752" at bounding box center [733, 188] width 893 height 29
click at [408, 182] on input "CKM01205205752" at bounding box center [733, 188] width 893 height 29
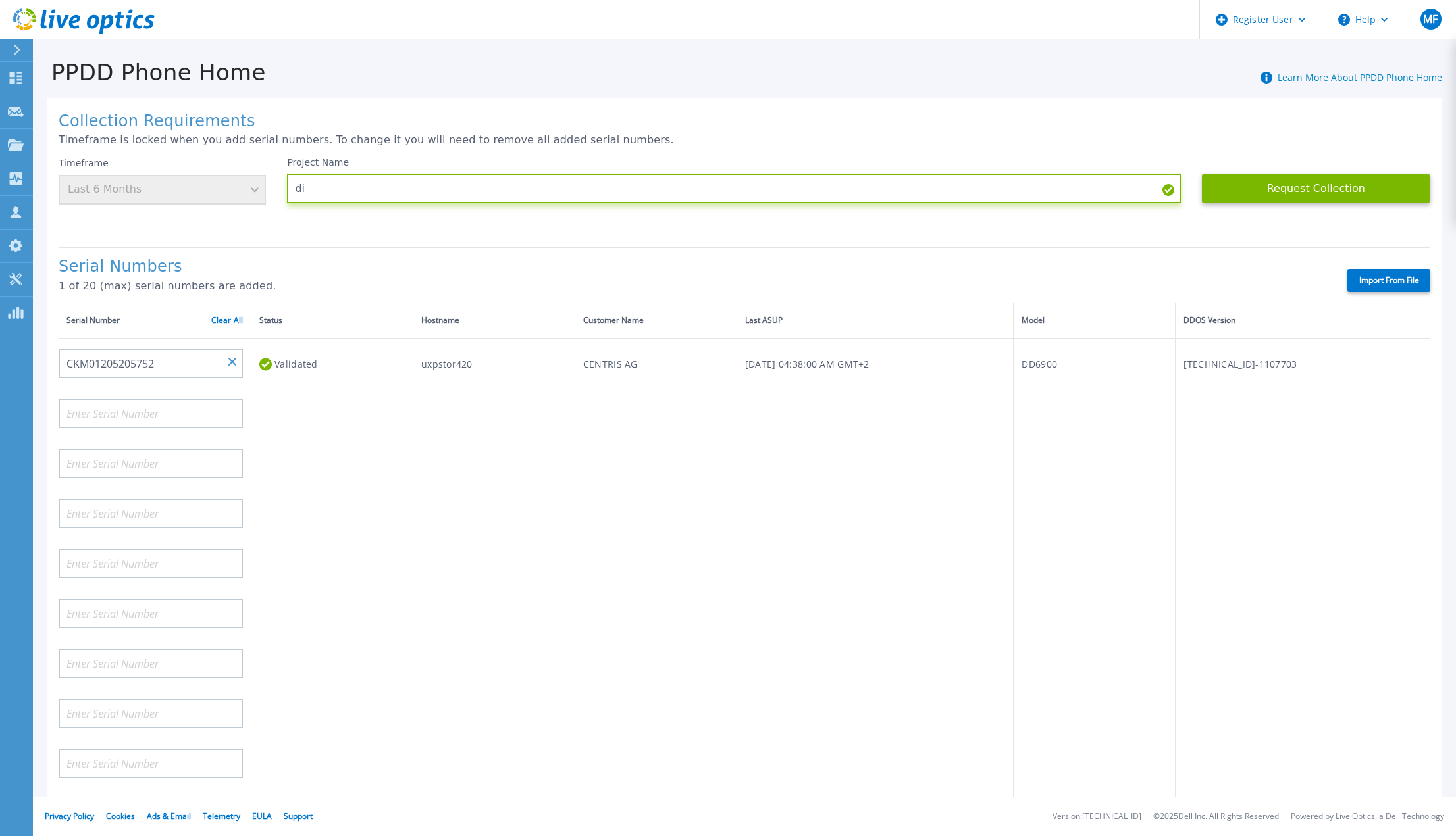
type input "d"
click at [363, 186] on input "Centris DD Analysis - September 2025" at bounding box center [733, 188] width 893 height 29
click at [389, 182] on input "Centris DD Analysis - September 2025" at bounding box center [733, 188] width 893 height 29
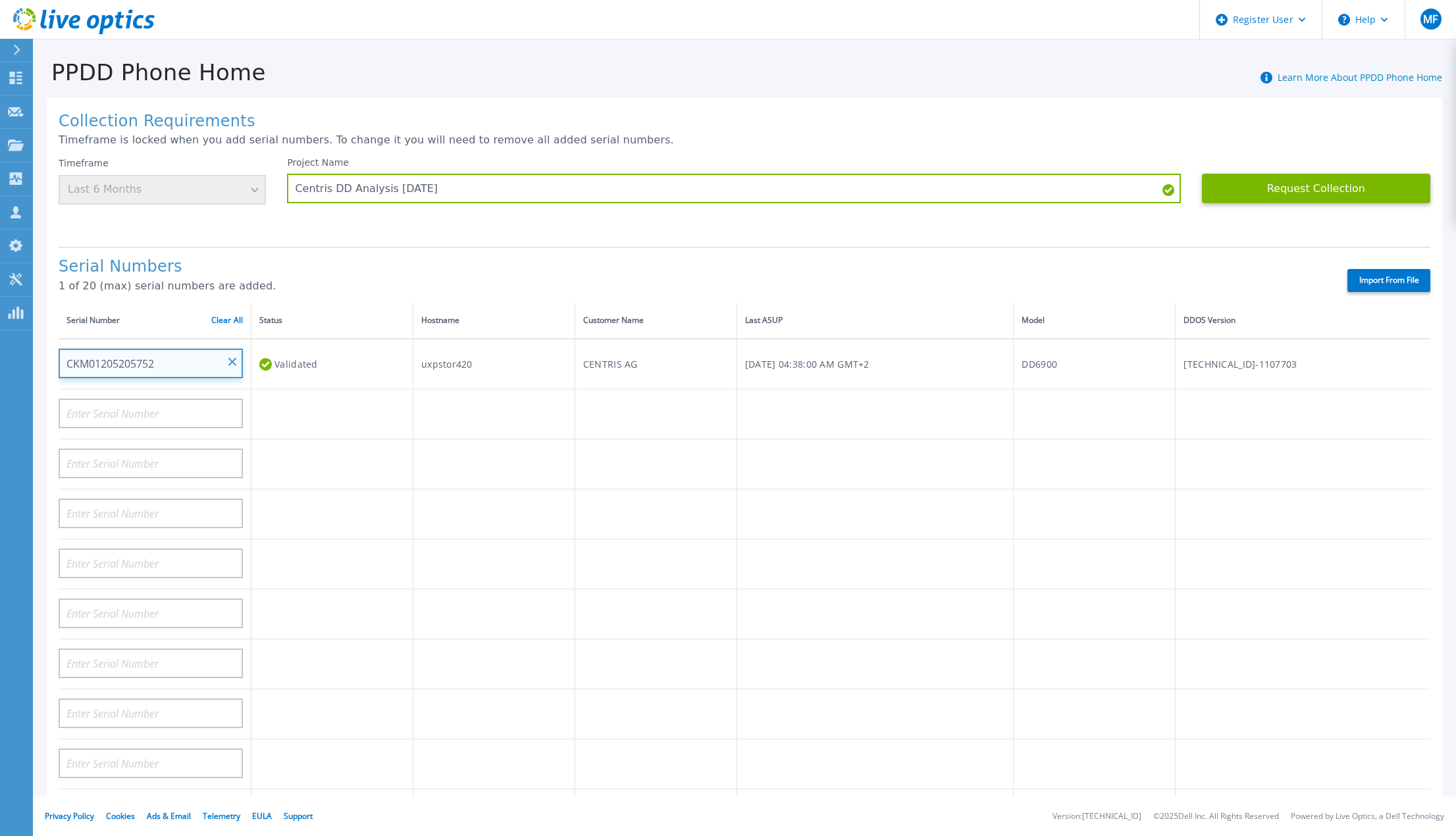
click at [132, 350] on input "CKM01205205752" at bounding box center [151, 364] width 184 height 29
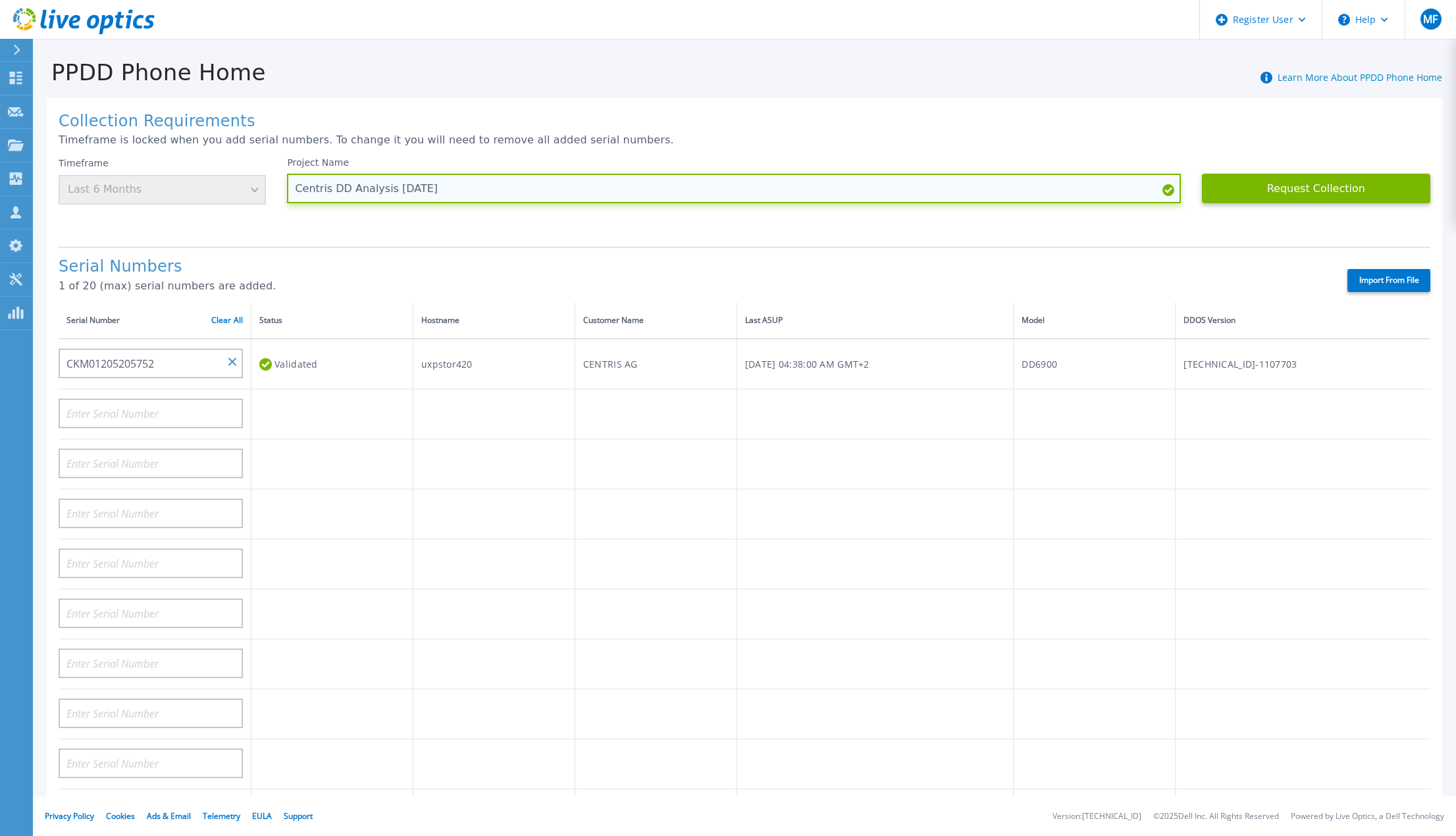
click at [396, 190] on input "Centris DD Analysis 2nd - September 2025" at bounding box center [733, 188] width 893 height 29
click at [396, 190] on input "Centris DD Analysis 2nd - September 2025" at bounding box center [733, 188] width 893 height 29
paste input "CKM01205205752"
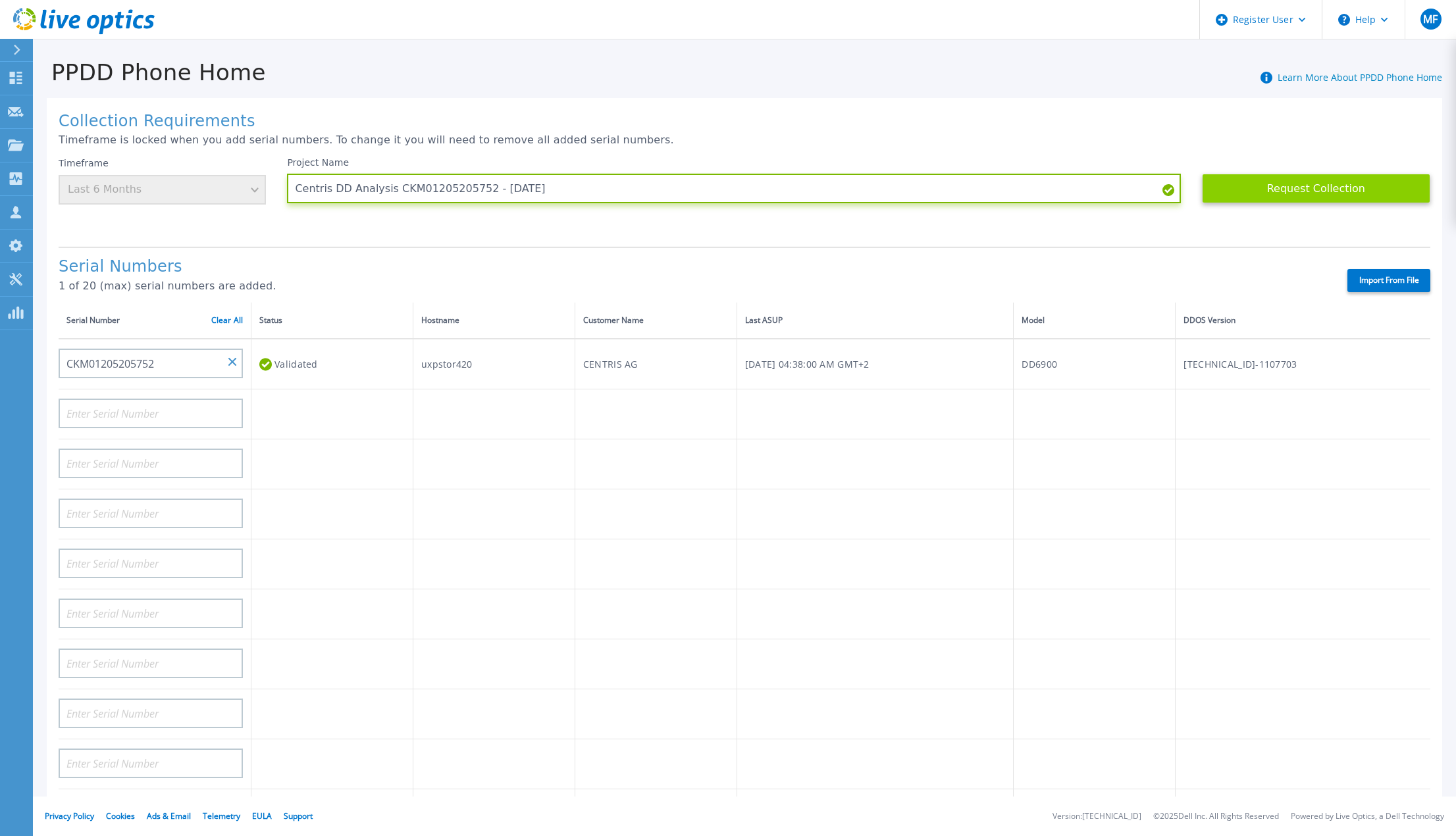
type input "Centris DD Analysis CKM01205205752 - September 2025"
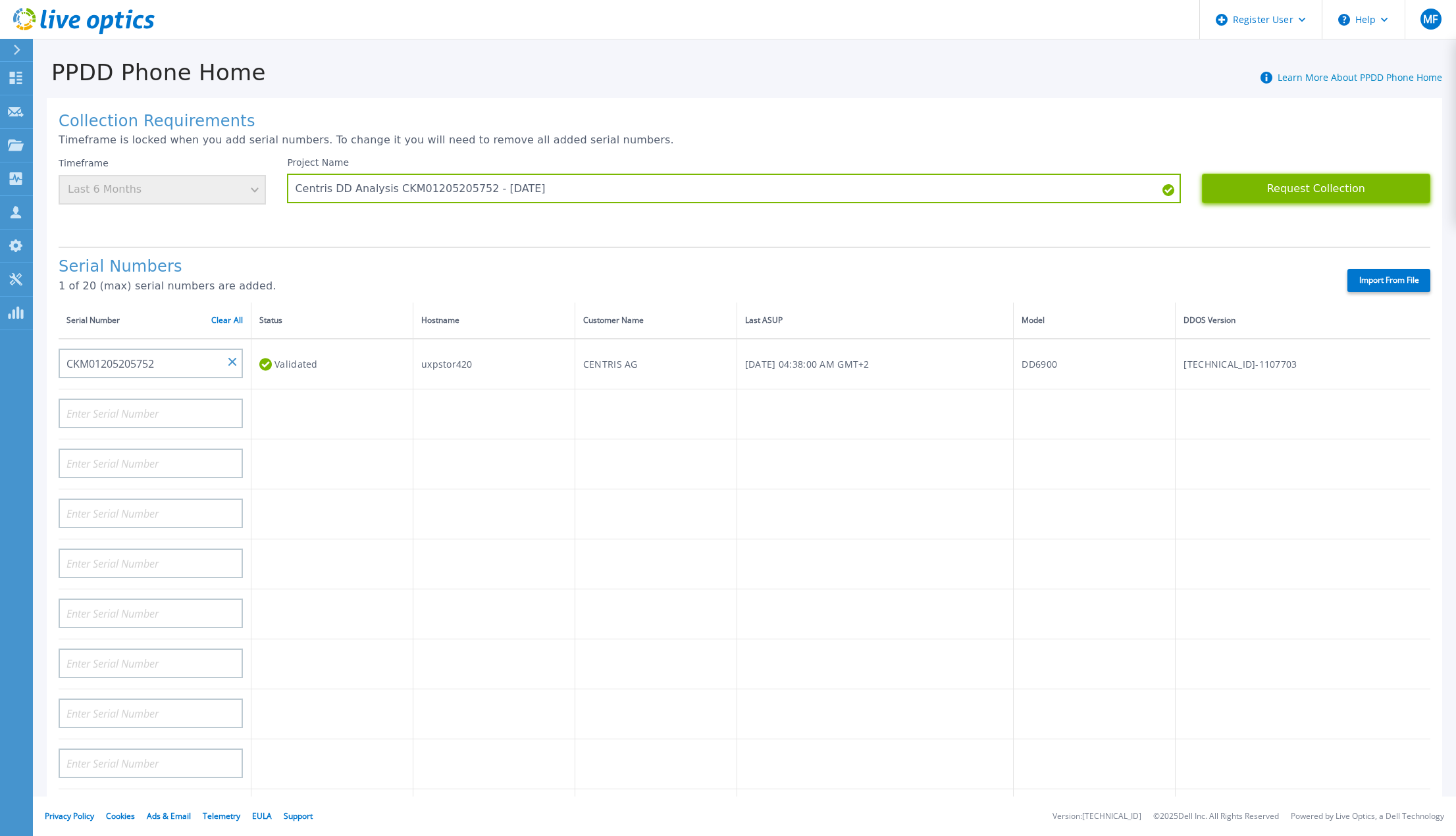
click at [1288, 188] on button "Request Collection" at bounding box center [1316, 188] width 228 height 29
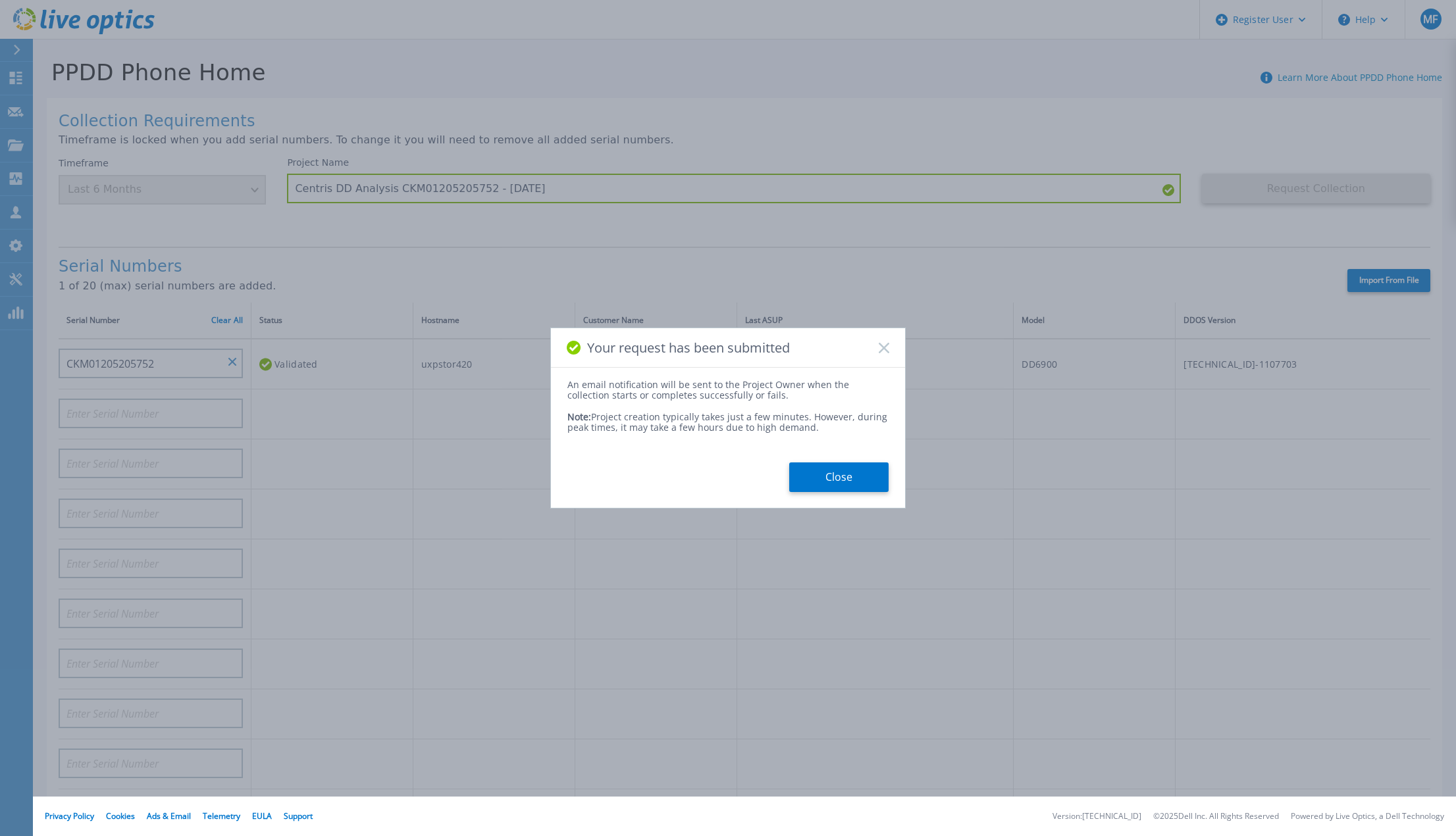
click at [831, 485] on button "Close" at bounding box center [839, 477] width 99 height 29
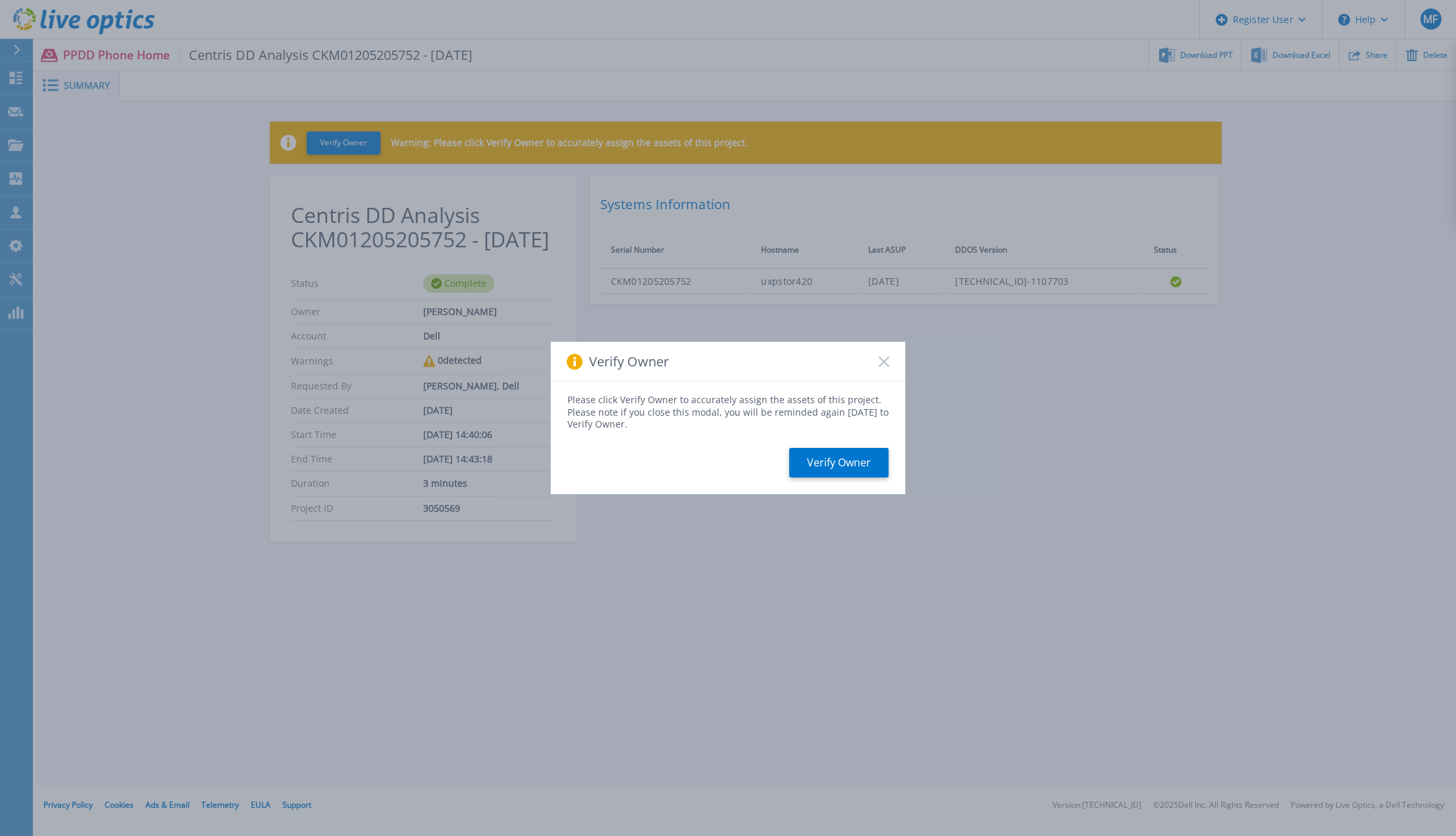
drag, startPoint x: 882, startPoint y: 339, endPoint x: 881, endPoint y: 349, distance: 10.0
click at [882, 344] on div "Verify Owner Please click Verify Owner to accurately assign the assets of this …" at bounding box center [728, 418] width 1456 height 836
drag, startPoint x: 881, startPoint y: 359, endPoint x: 889, endPoint y: 355, distance: 8.9
click at [882, 359] on rect at bounding box center [884, 361] width 11 height 11
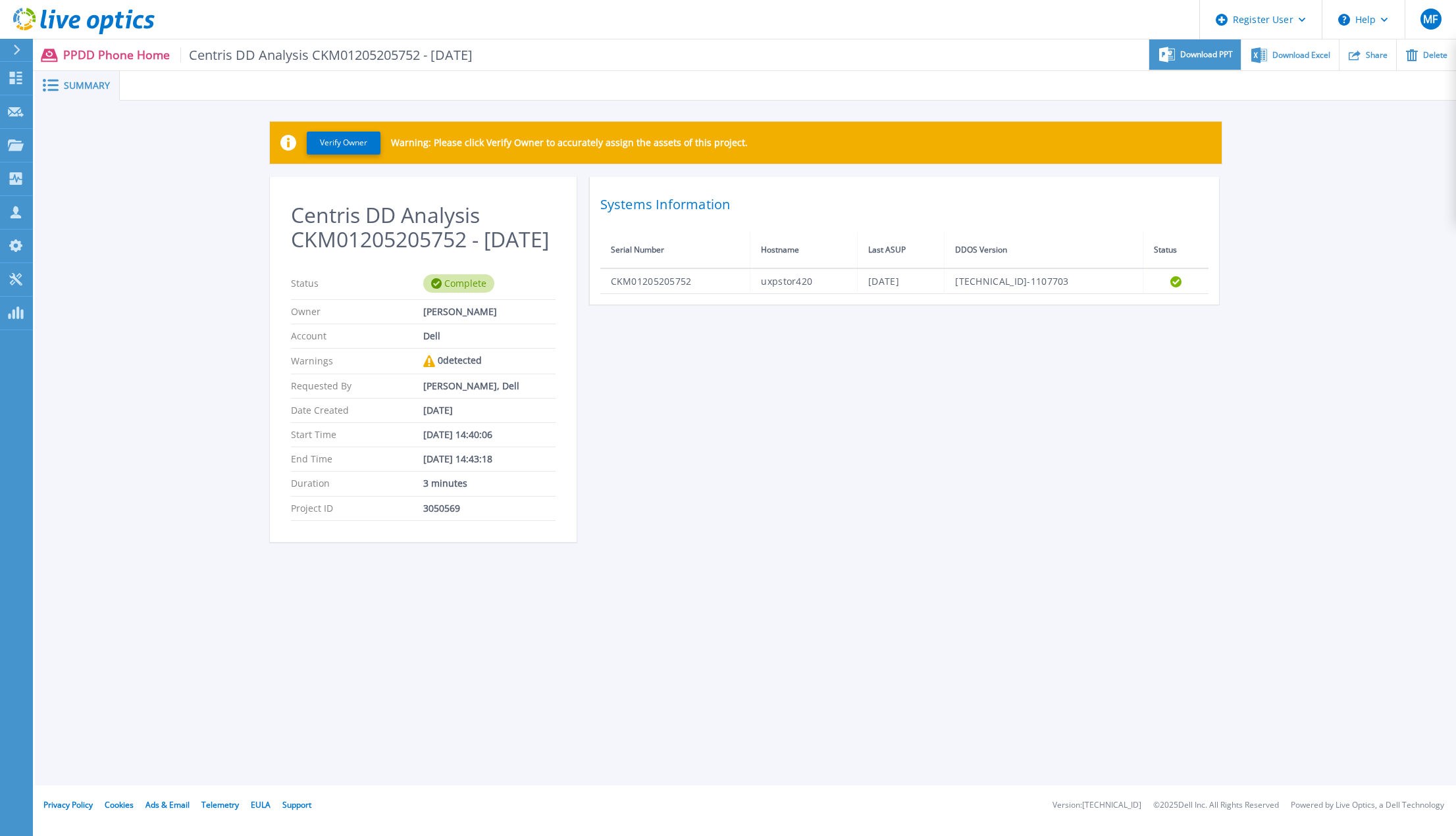
click at [1201, 47] on div "Download PPT" at bounding box center [1194, 55] width 91 height 31
click at [1299, 52] on span "Download Excel" at bounding box center [1301, 54] width 58 height 8
